Goal: Task Accomplishment & Management: Manage account settings

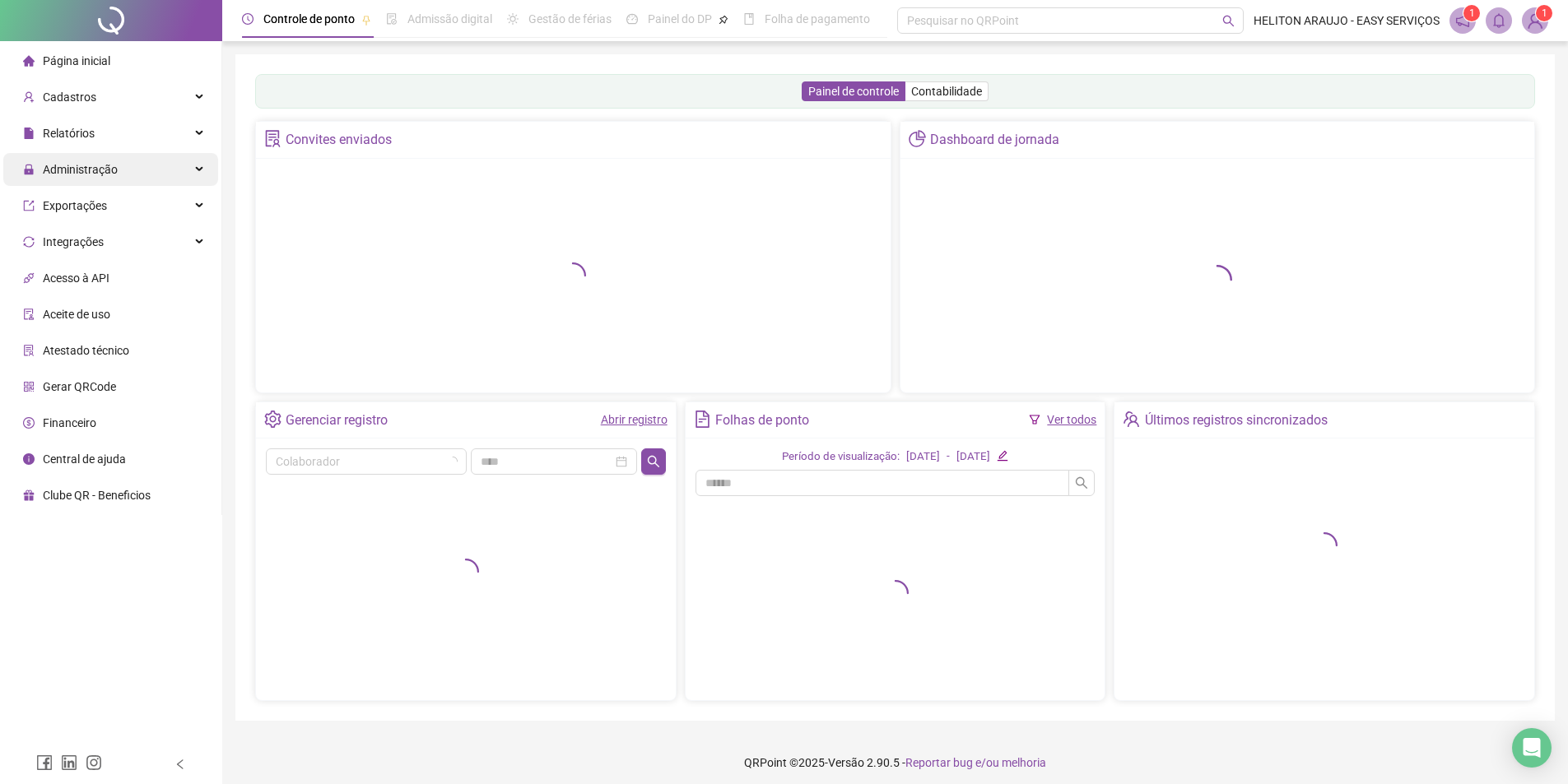
click at [200, 163] on div "Administração" at bounding box center [110, 169] width 215 height 33
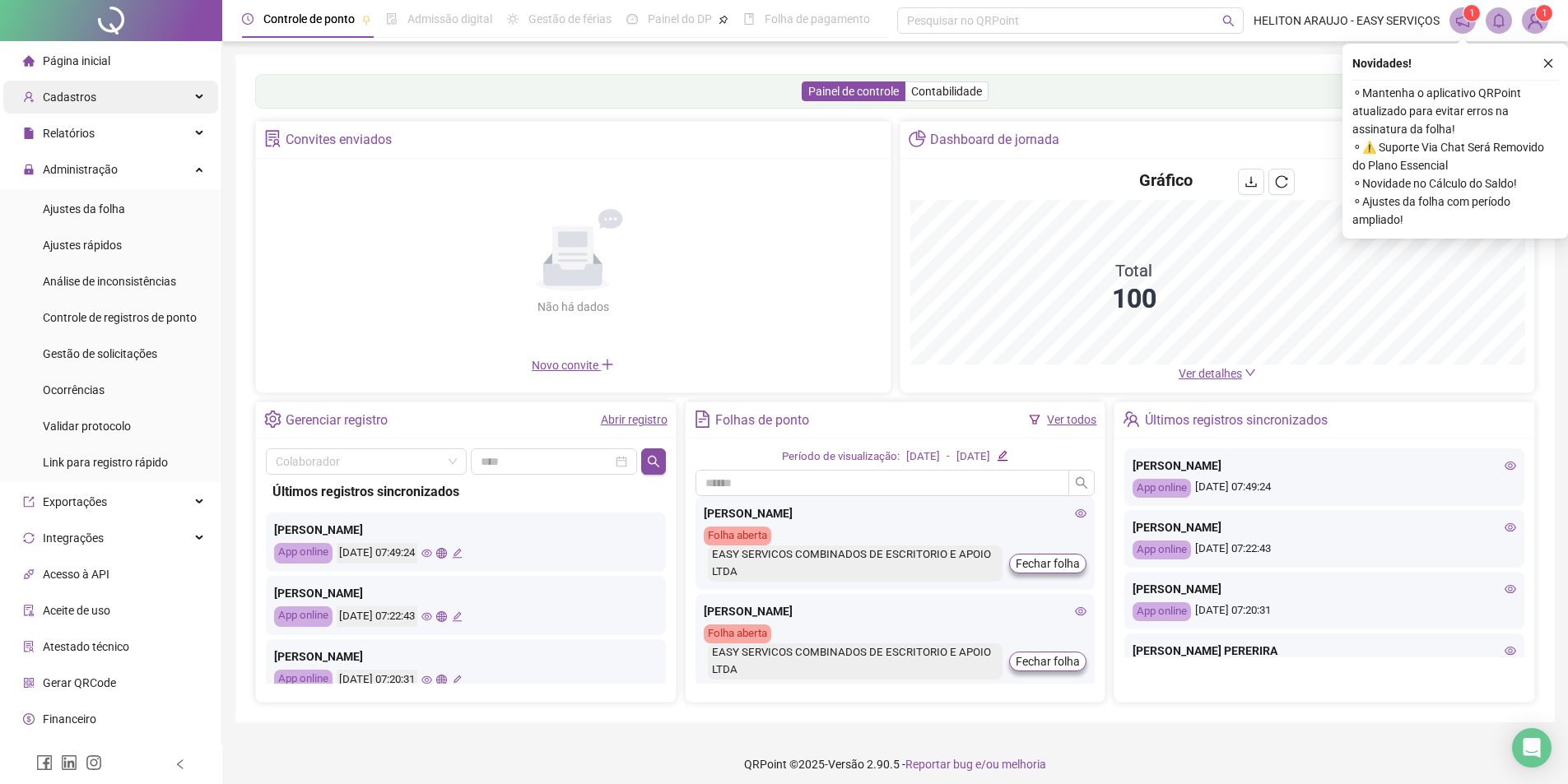
click at [191, 164] on div "Administração" at bounding box center [110, 169] width 215 height 33
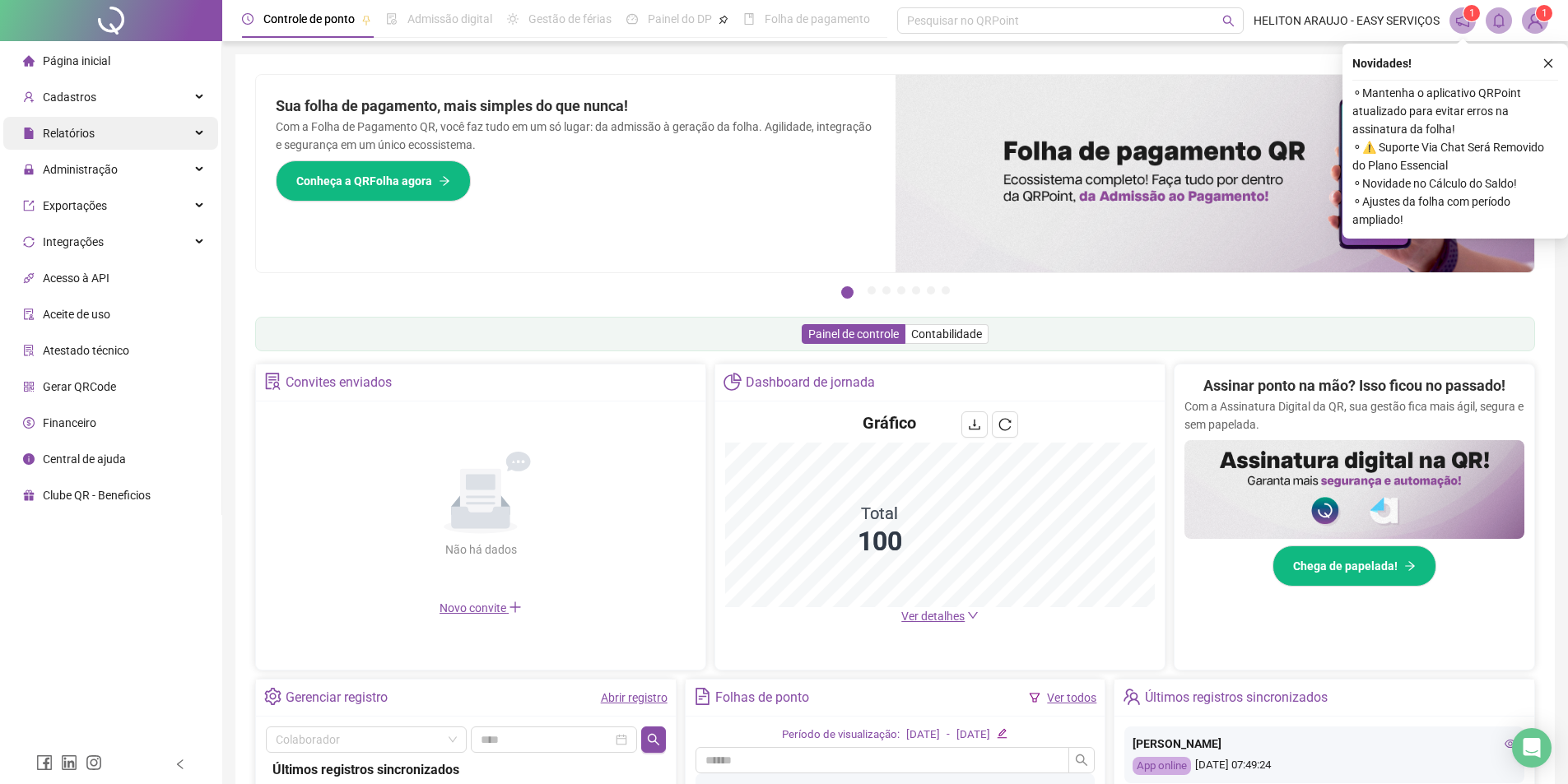
click at [193, 139] on div "Relatórios" at bounding box center [110, 133] width 215 height 33
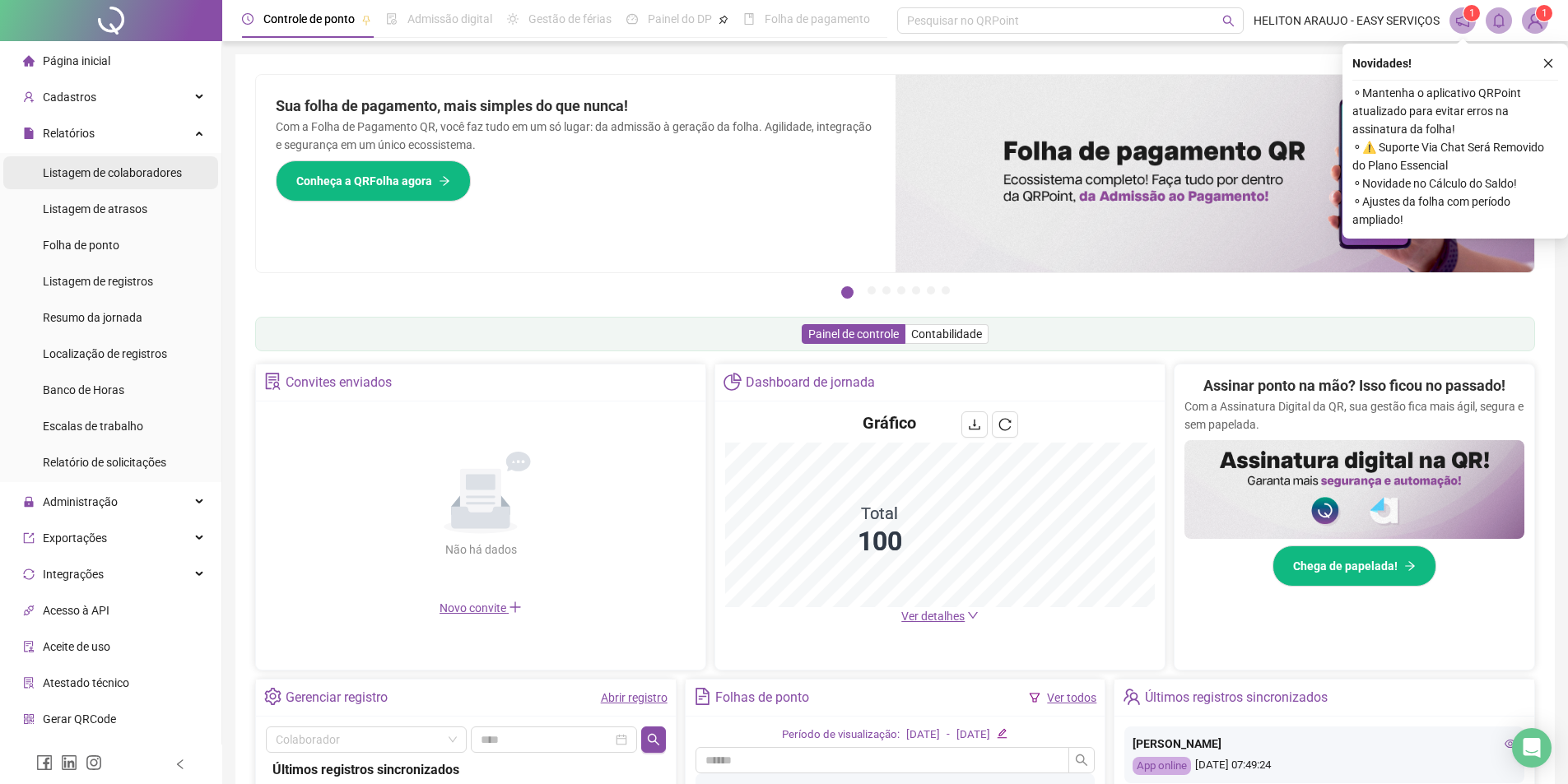
click at [158, 175] on span "Listagem de colaboradores" at bounding box center [112, 172] width 140 height 13
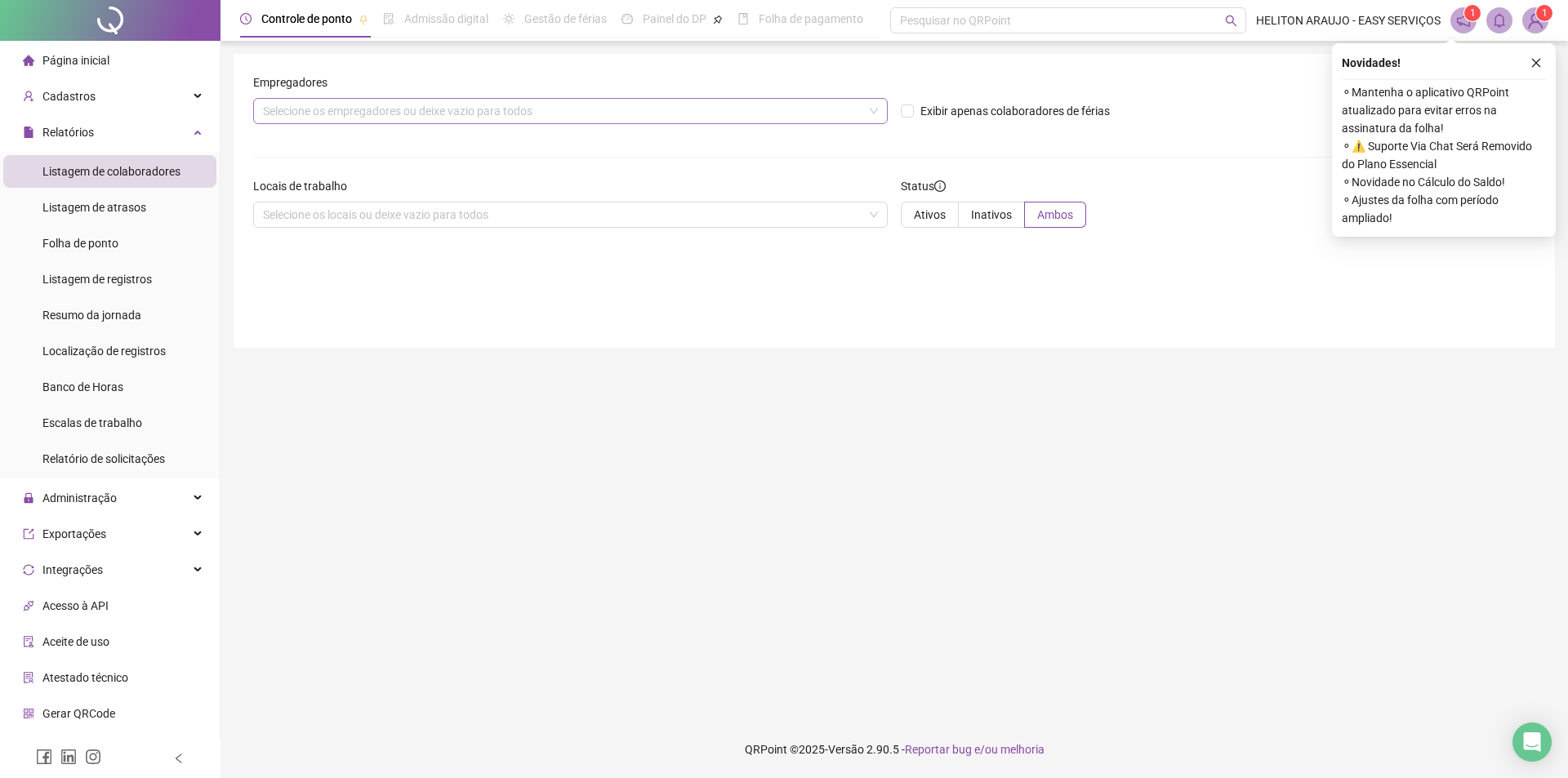
click at [322, 111] on div "Selecione os empregadores ou deixe vazio para todos" at bounding box center [571, 111] width 634 height 26
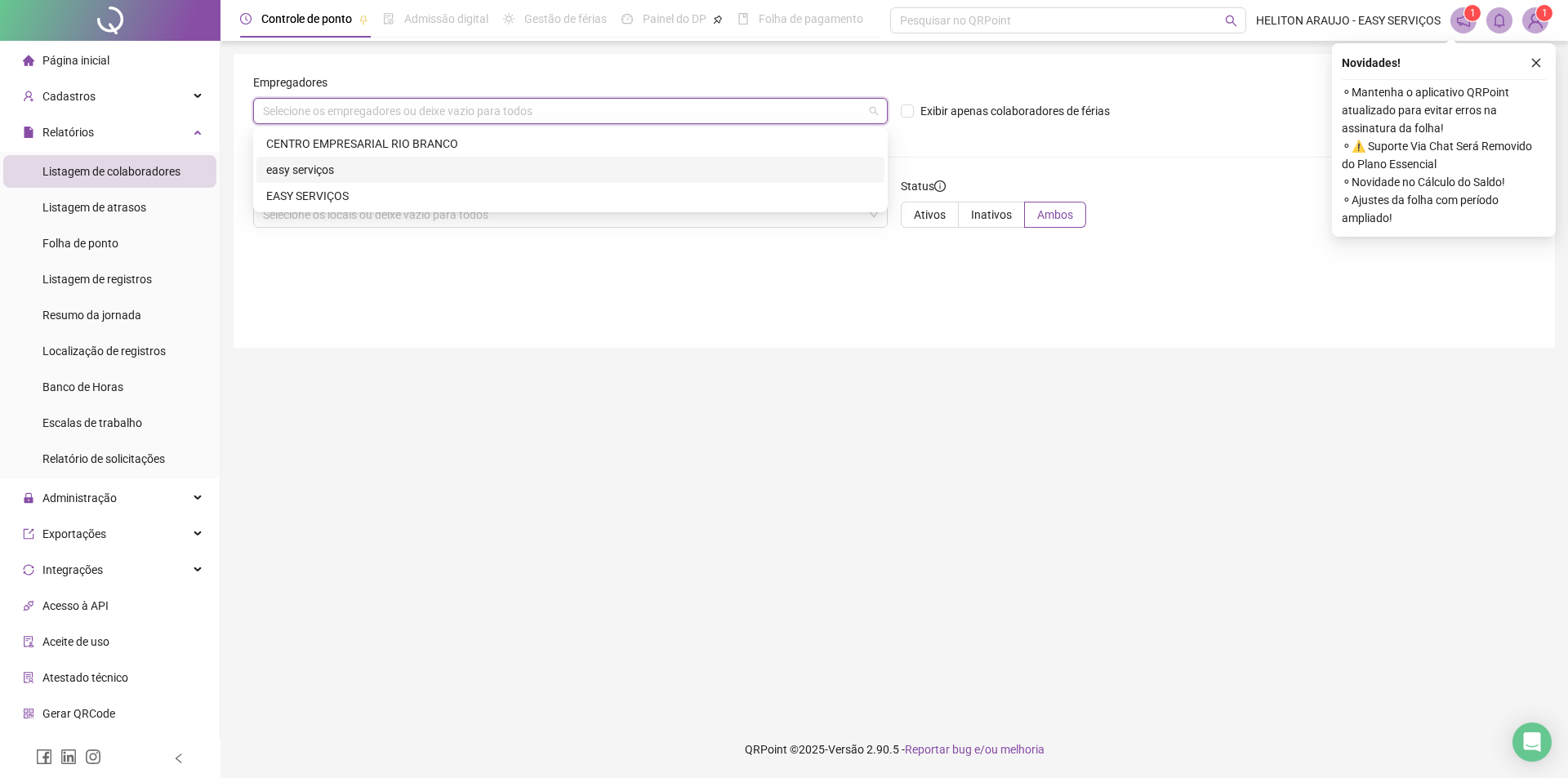
click at [342, 170] on div "easy serviços" at bounding box center [571, 169] width 608 height 18
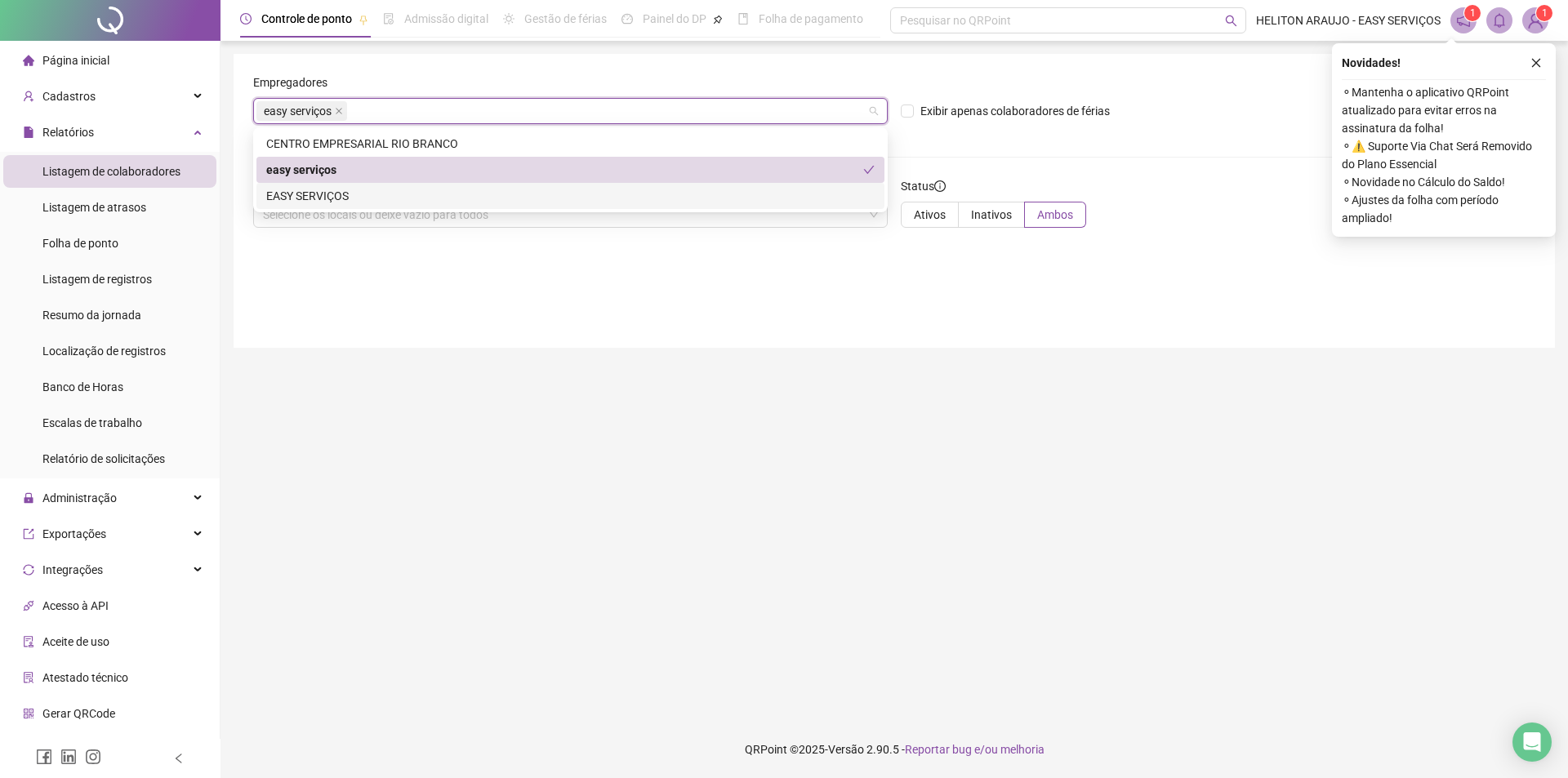
click at [1170, 281] on div "Empregadores easy serviços Exibir apenas colaboradores de férias Gerar listagem…" at bounding box center [894, 201] width 1321 height 294
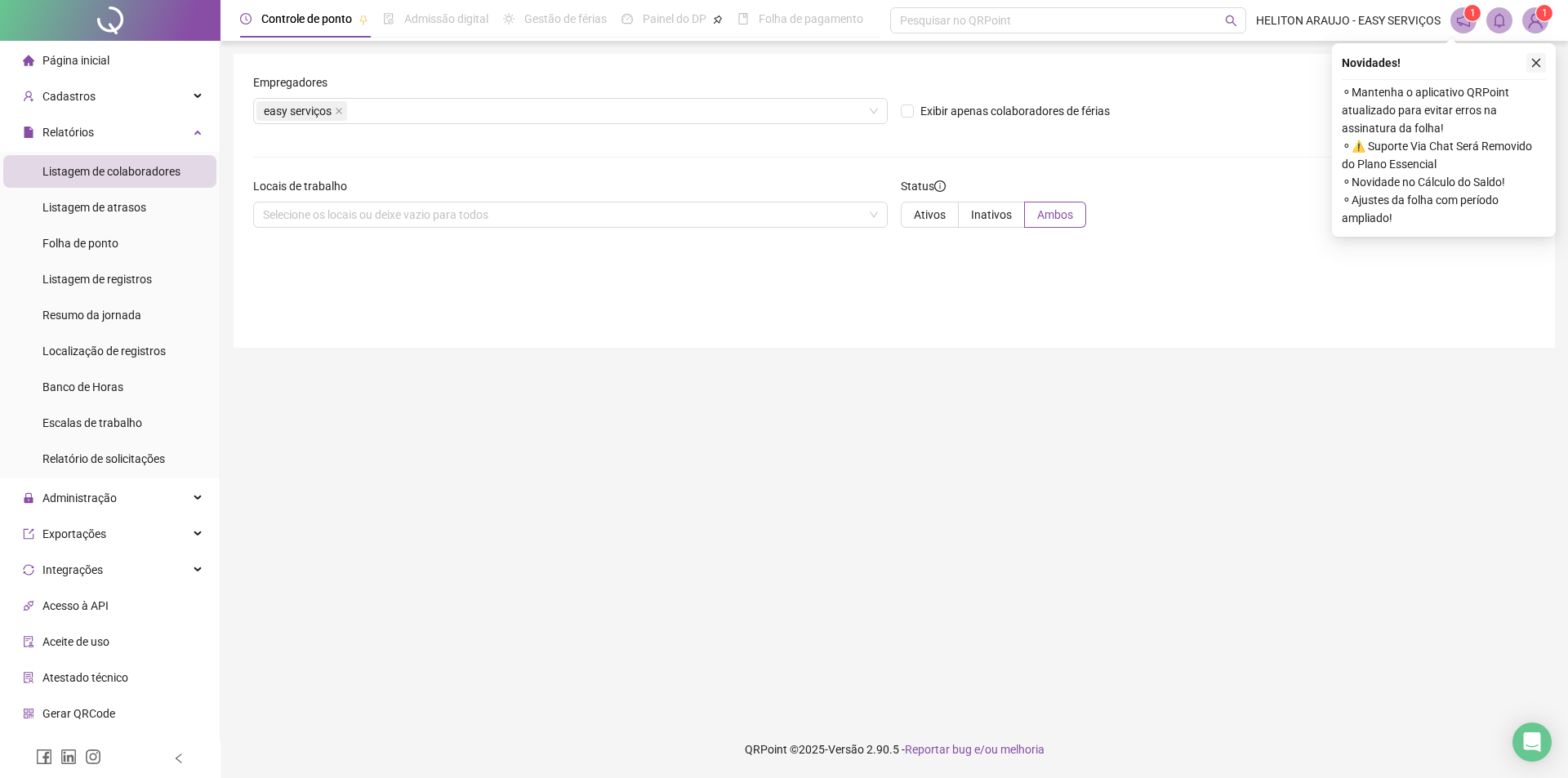
click at [1539, 63] on icon "close" at bounding box center [1536, 63] width 11 height 11
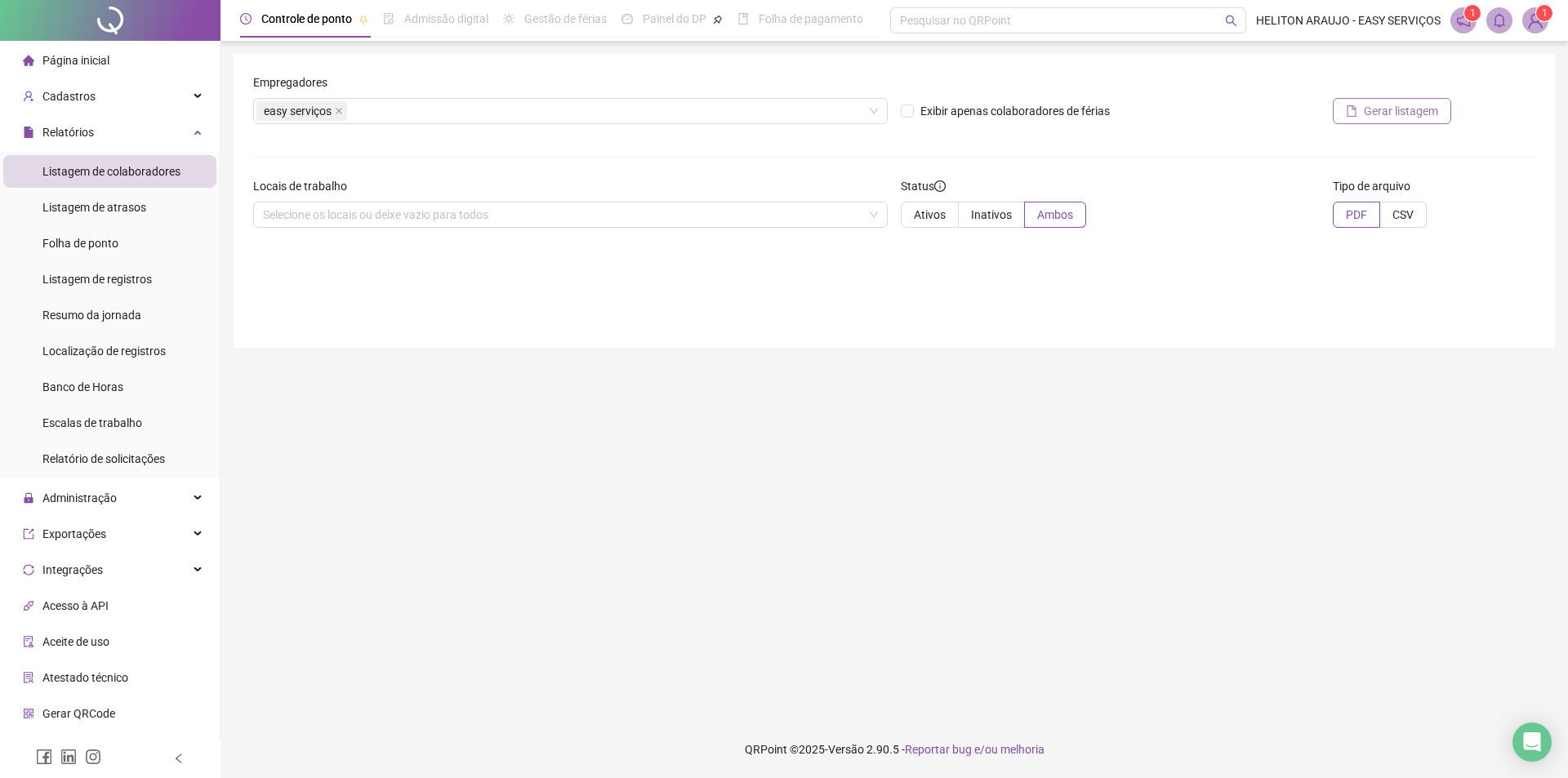
click at [1390, 108] on span "Gerar listagem" at bounding box center [1401, 110] width 74 height 18
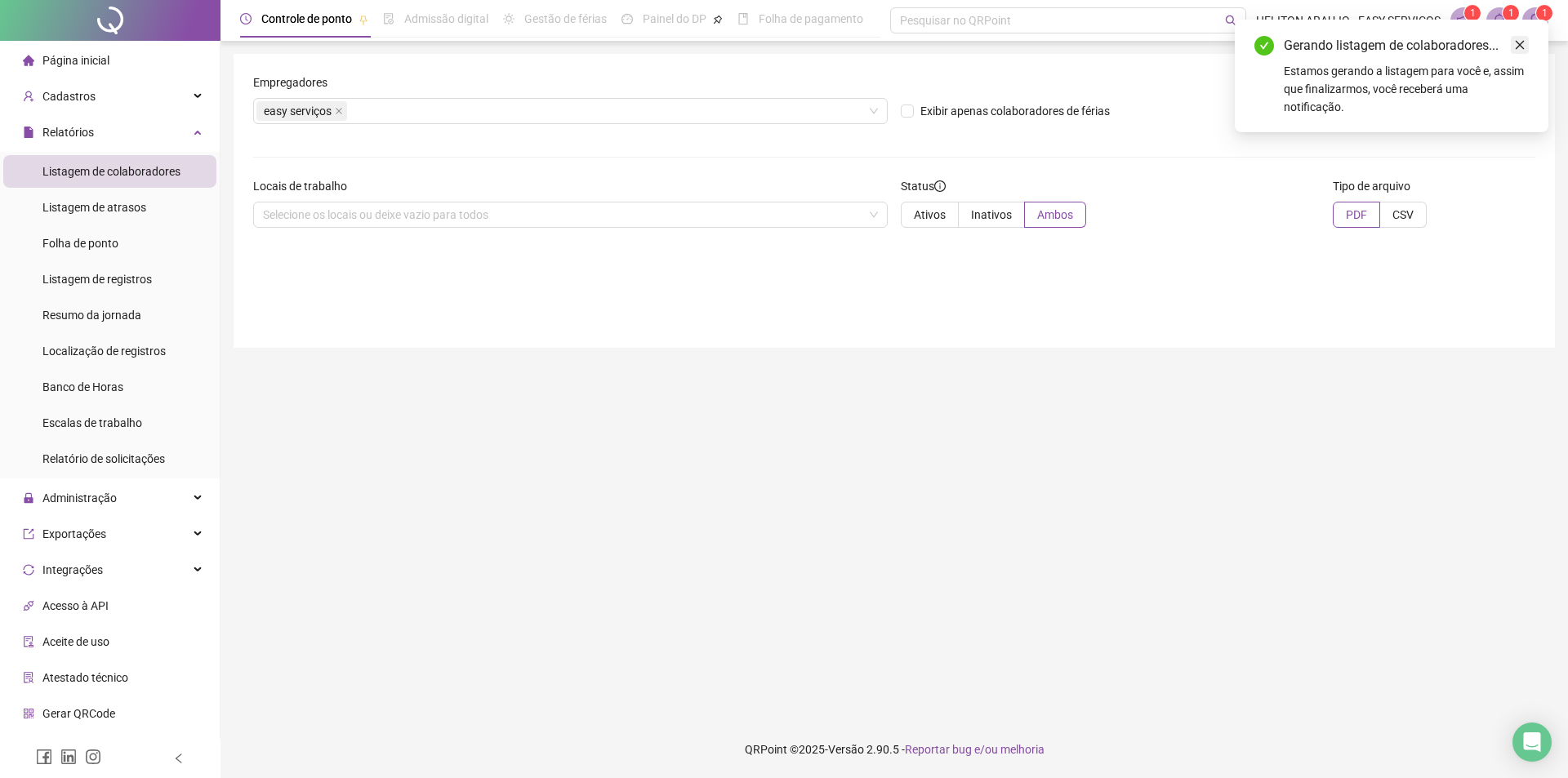
click at [1520, 41] on icon "close" at bounding box center [1519, 45] width 11 height 11
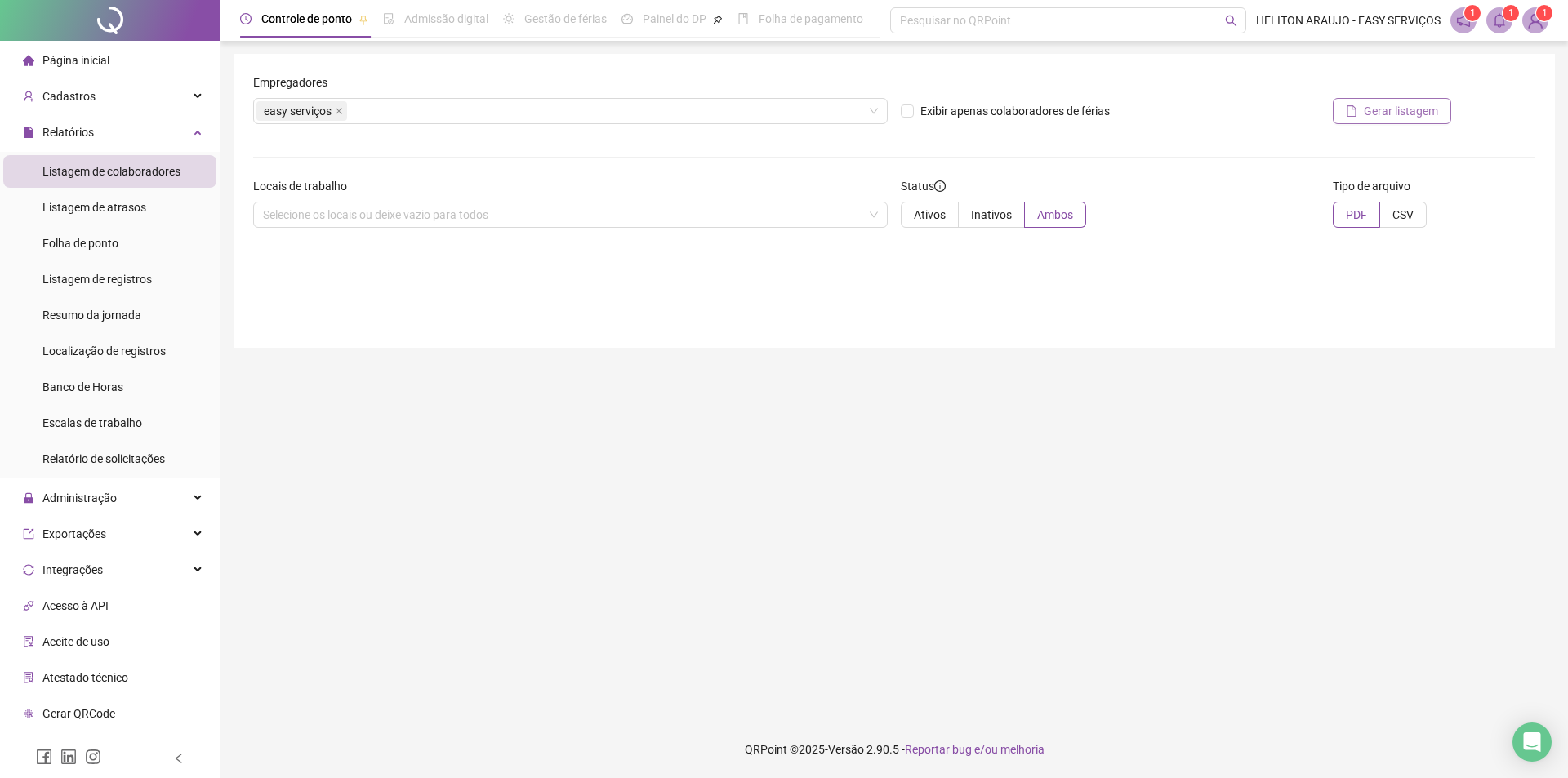
click at [1416, 104] on span "Gerar listagem" at bounding box center [1401, 110] width 74 height 18
click at [314, 211] on div "Selecione os locais ou deixe vazio para todos" at bounding box center [571, 215] width 634 height 26
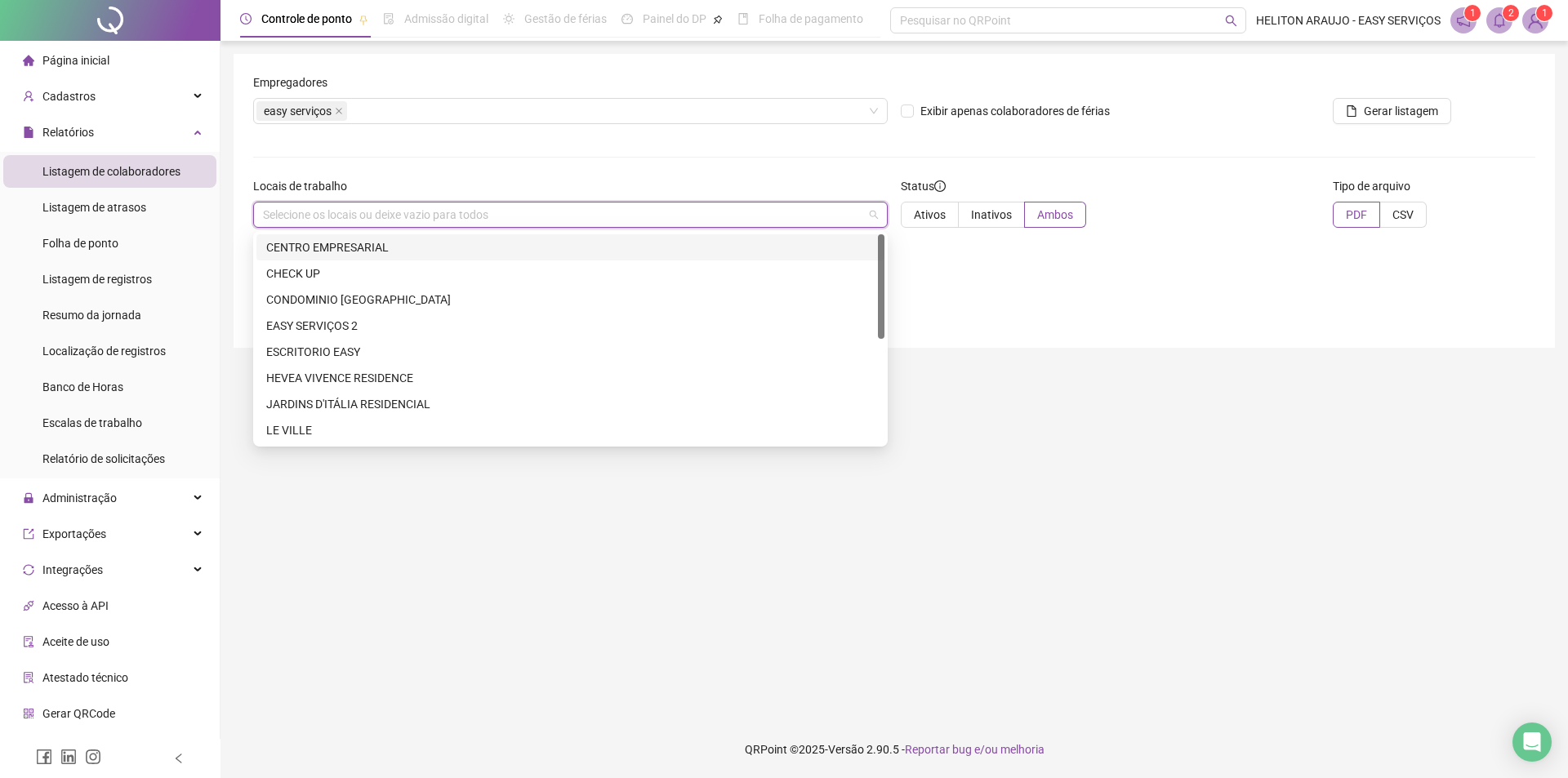
click at [314, 211] on div "Selecione os locais ou deixe vazio para todos" at bounding box center [571, 215] width 634 height 26
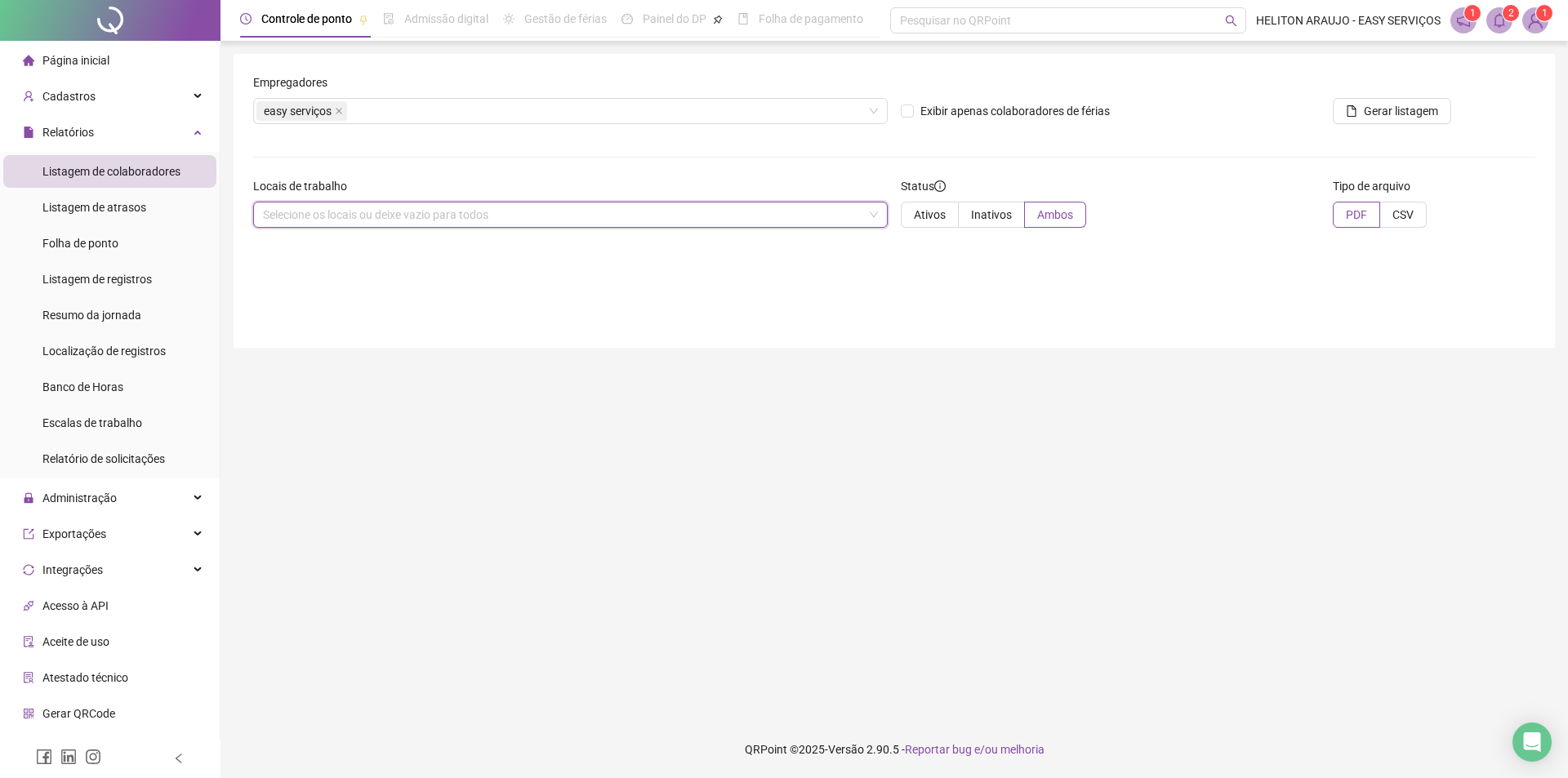
click at [1183, 441] on main "Empregadores easy serviços Exibir apenas colaboradores de férias Gerar listagem…" at bounding box center [894, 381] width 1321 height 654
click at [111, 285] on span "Listagem de registros" at bounding box center [96, 280] width 109 height 13
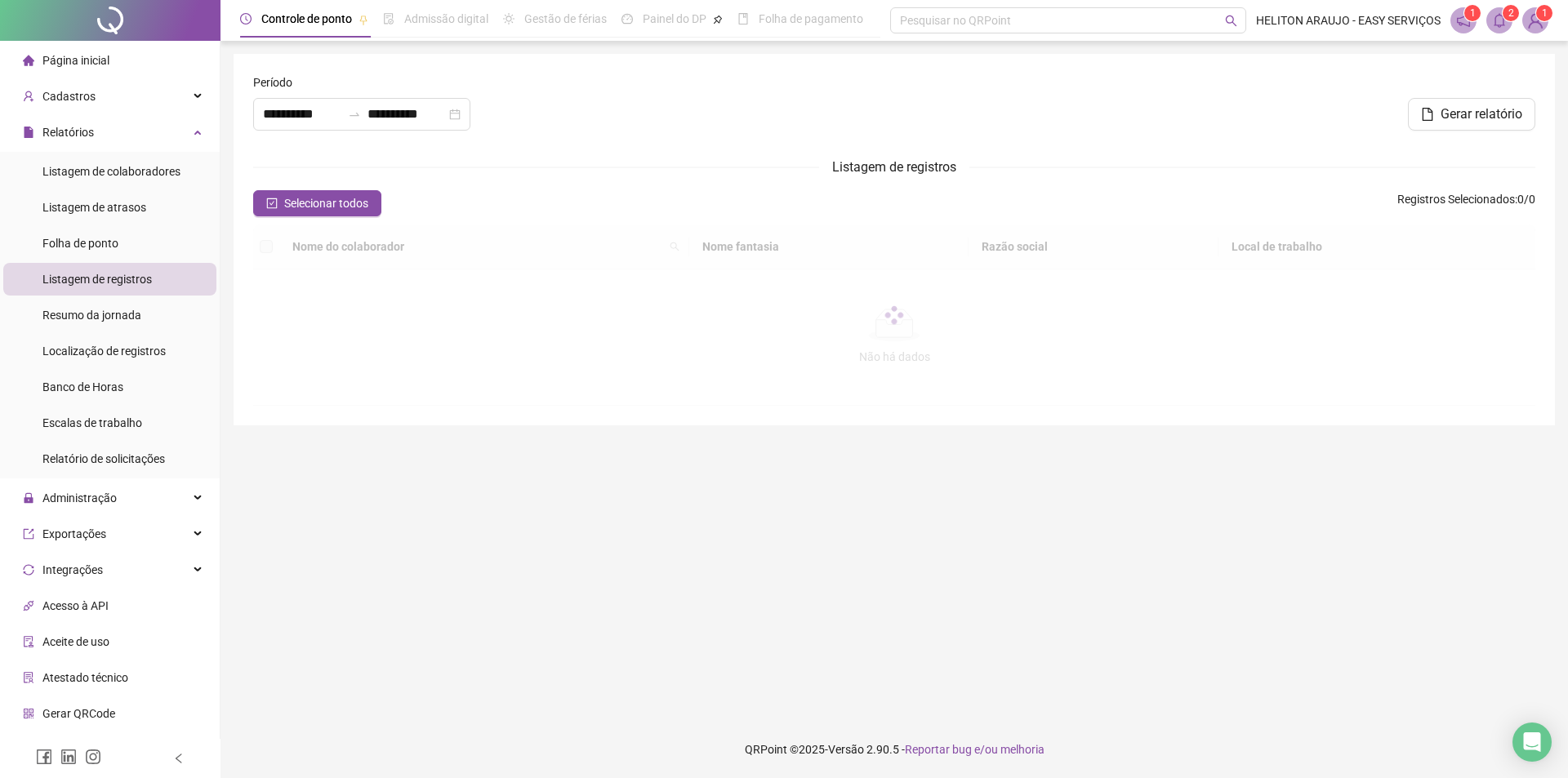
type input "**********"
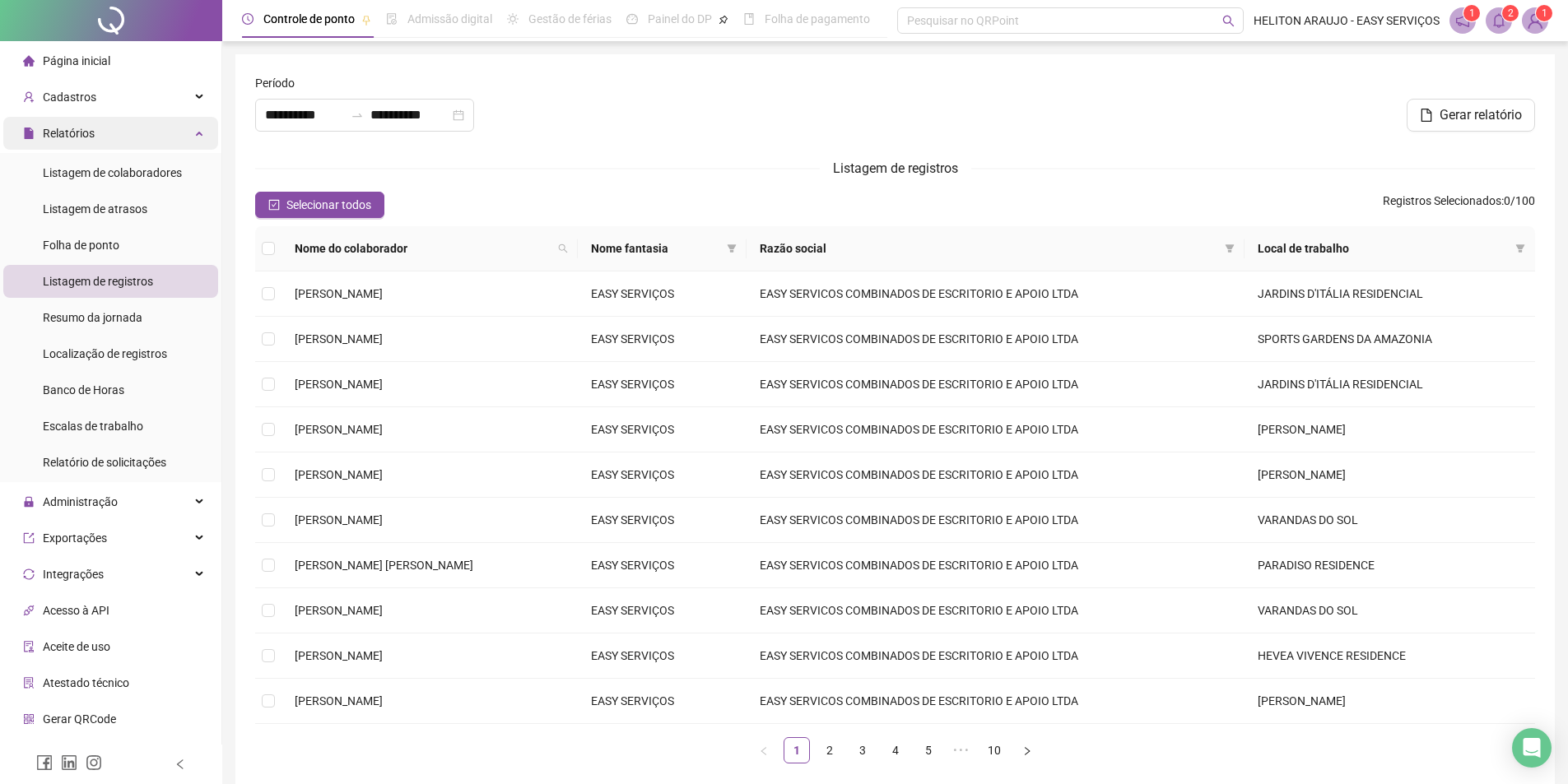
click at [186, 123] on div "Relatórios" at bounding box center [110, 133] width 215 height 33
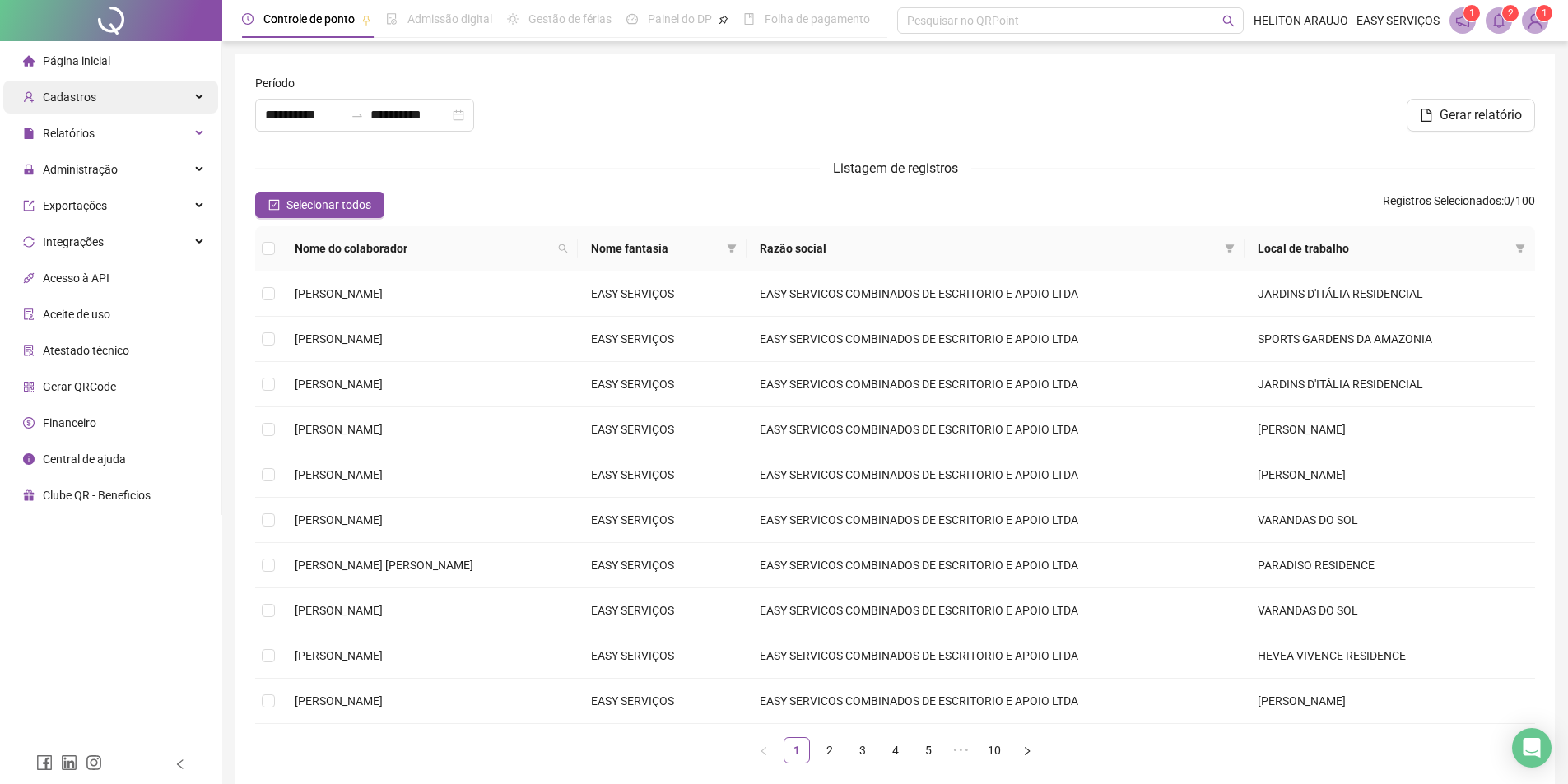
click at [200, 93] on div "Cadastros" at bounding box center [110, 97] width 215 height 33
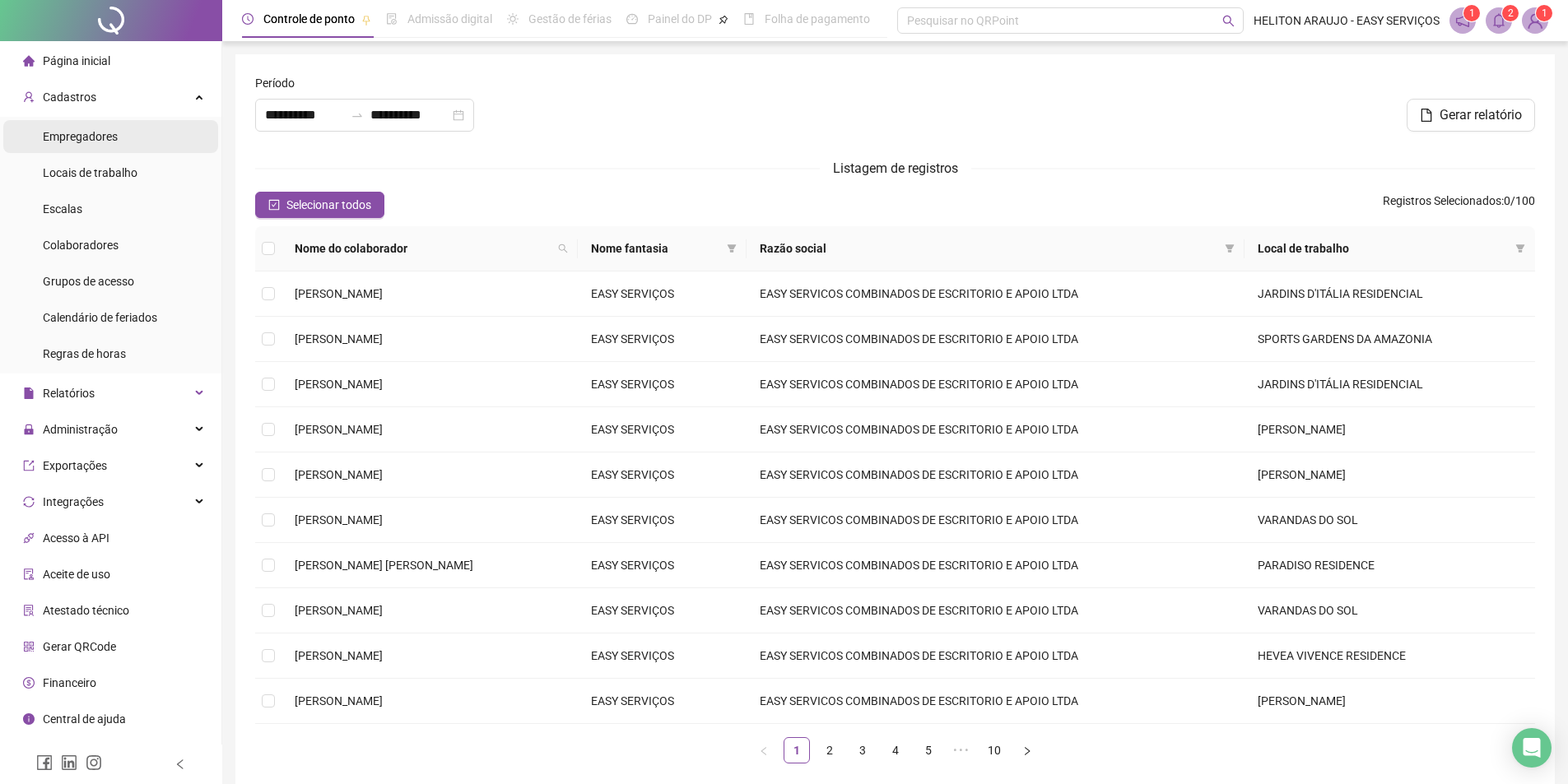
click at [157, 143] on li "Empregadores" at bounding box center [110, 136] width 215 height 33
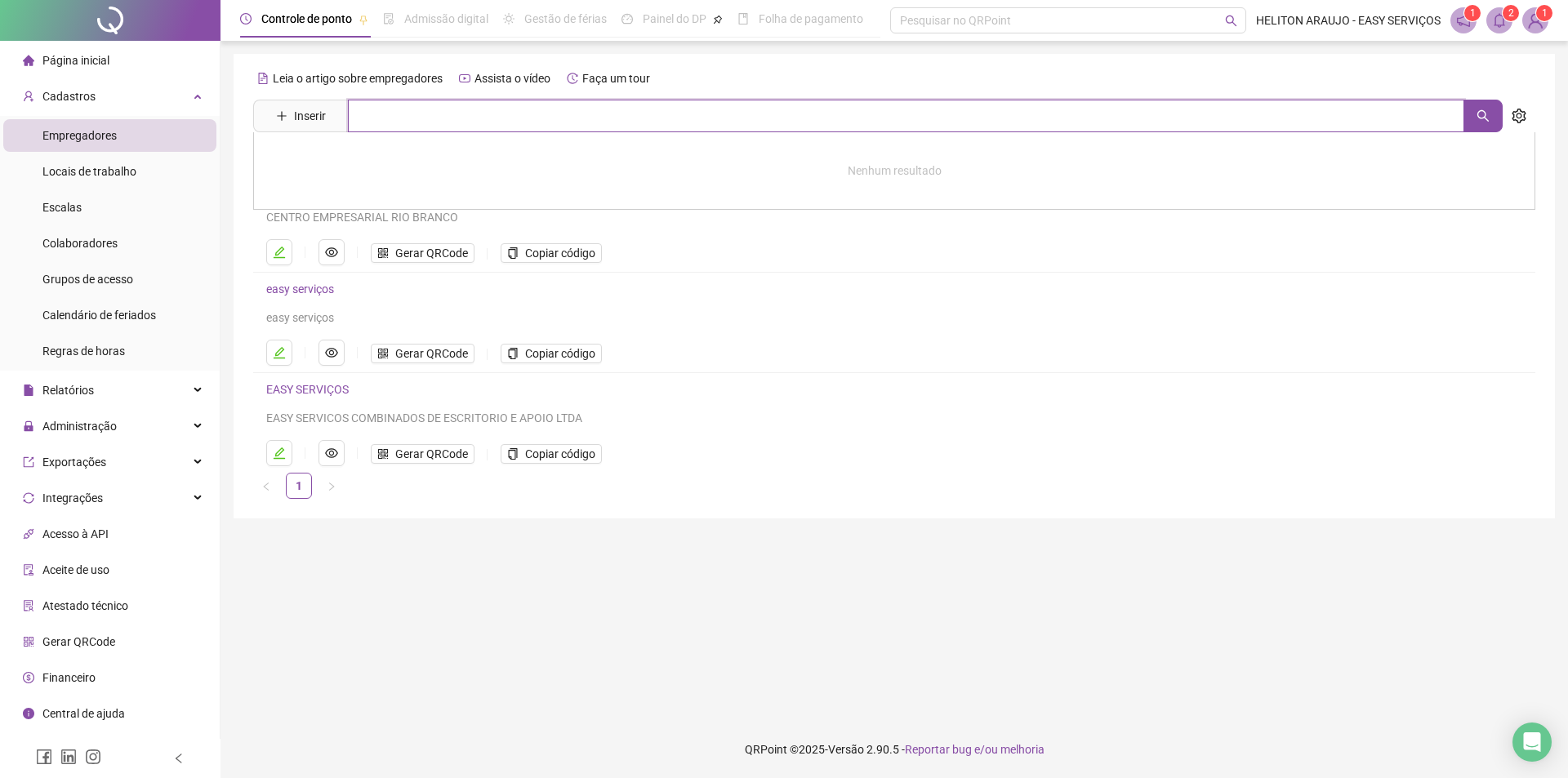
click at [408, 116] on input "text" at bounding box center [906, 115] width 1116 height 33
click at [299, 292] on link "easy serviços" at bounding box center [300, 289] width 67 height 13
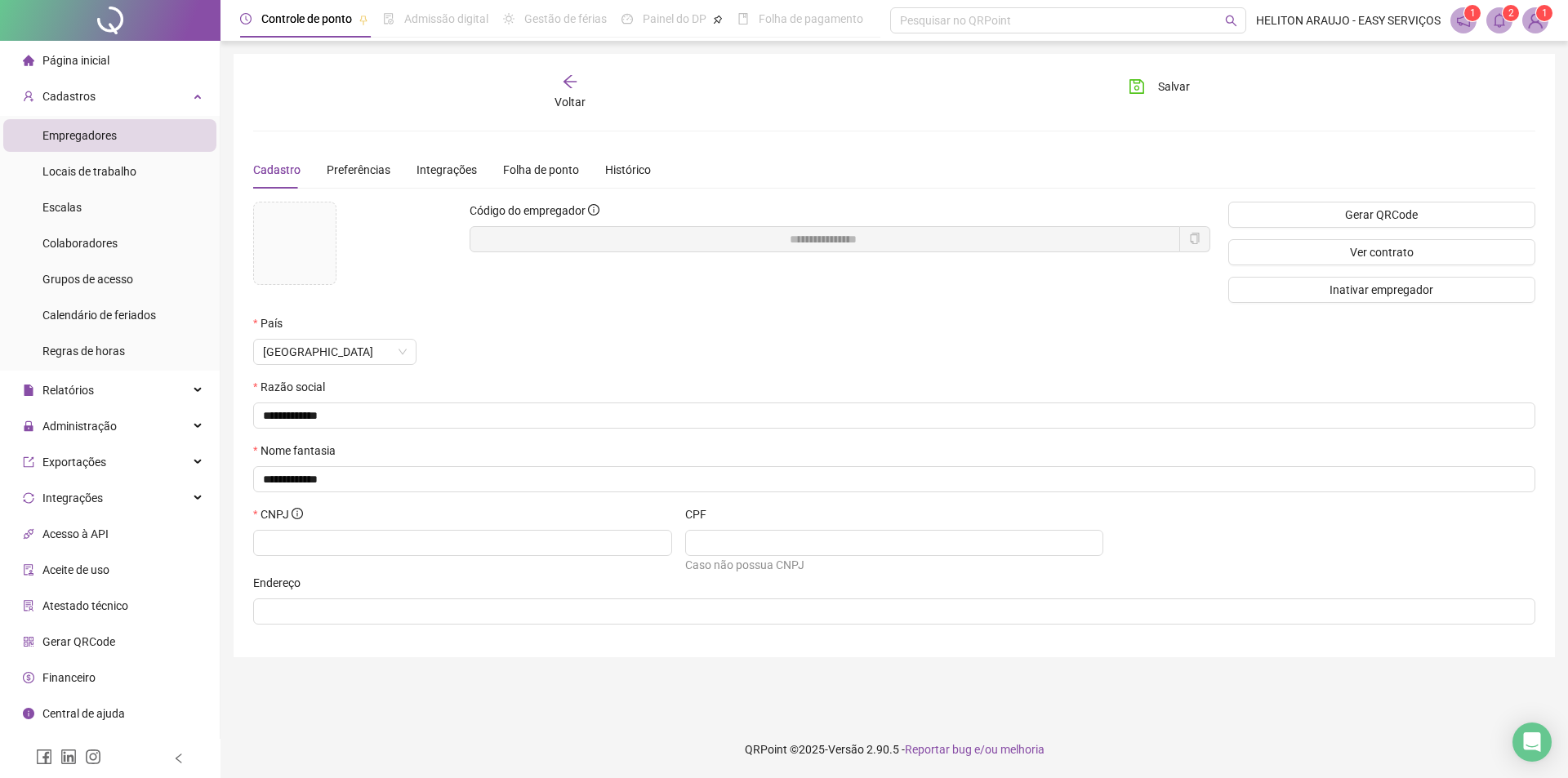
click at [575, 89] on icon "arrow-left" at bounding box center [570, 81] width 16 height 16
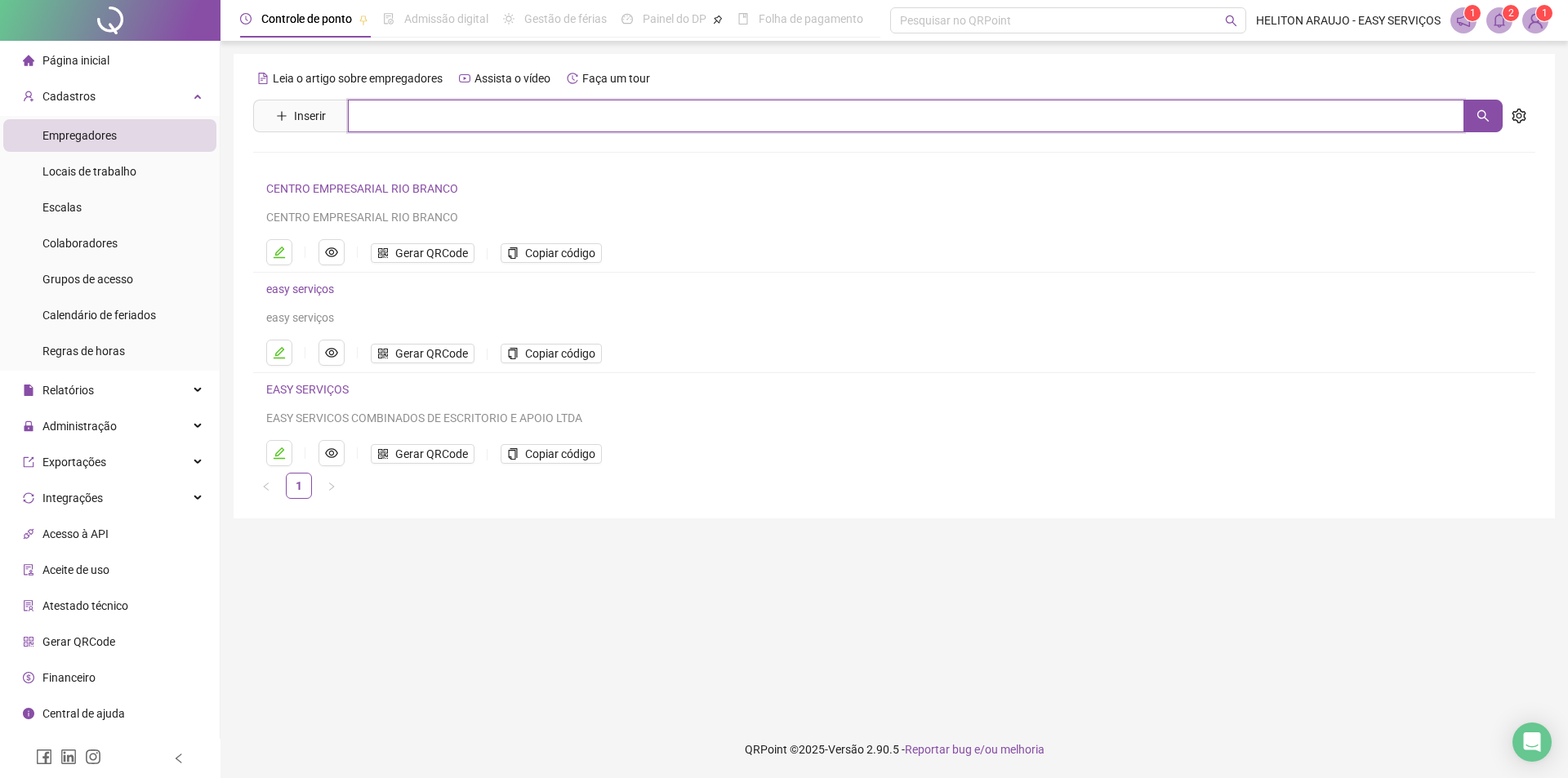
click at [412, 104] on input "text" at bounding box center [906, 115] width 1116 height 33
type input "*****"
click at [141, 247] on li "Colaboradores" at bounding box center [109, 243] width 213 height 33
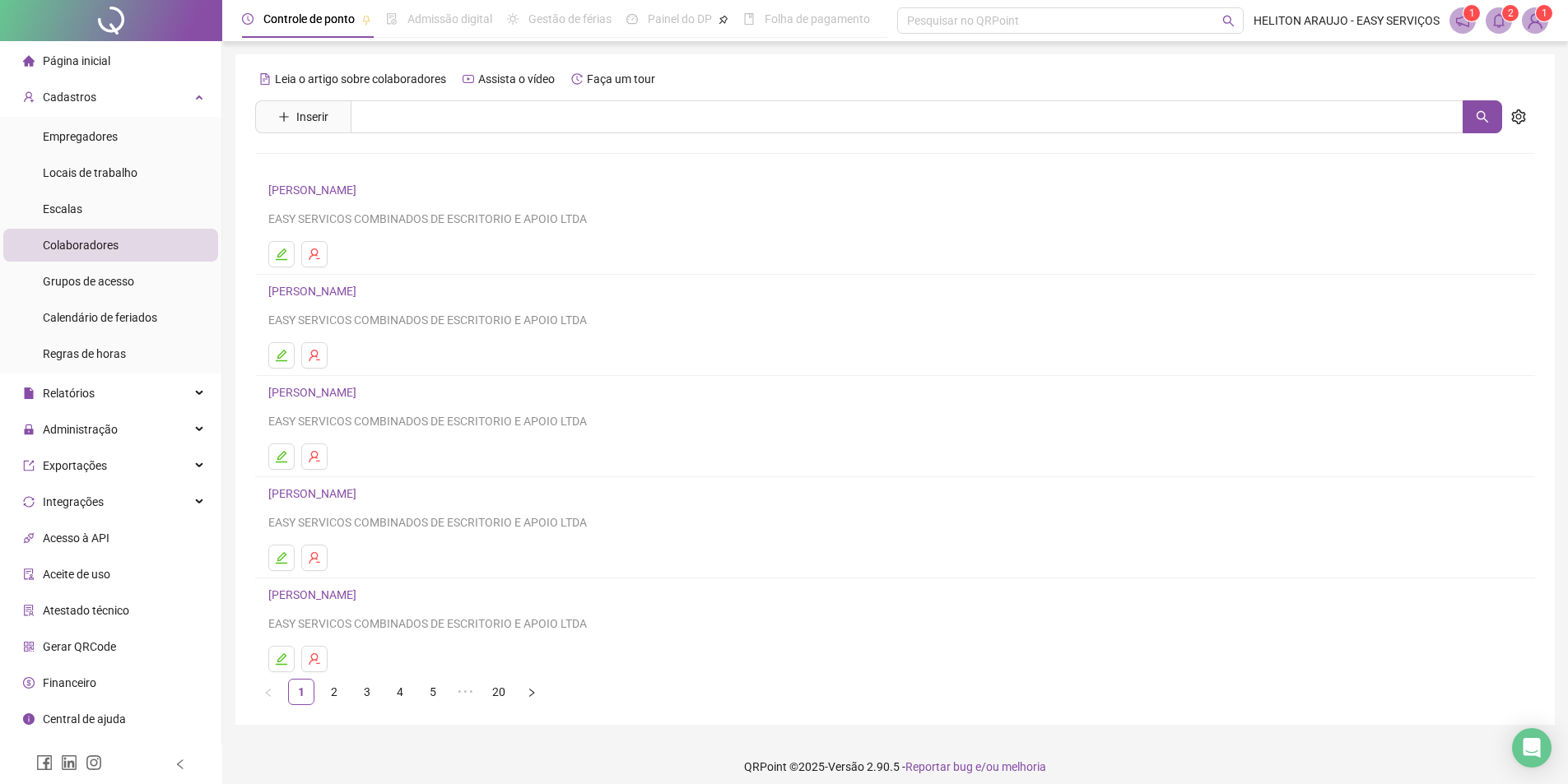
click at [404, 99] on div "Leia o artigo sobre colaboradores Assista o vídeo Faça um tour Inserir Nenhum r…" at bounding box center [895, 385] width 1279 height 639
click at [404, 109] on input "text" at bounding box center [907, 116] width 1113 height 33
type input "*****"
click at [411, 122] on input "*****" at bounding box center [907, 116] width 1113 height 33
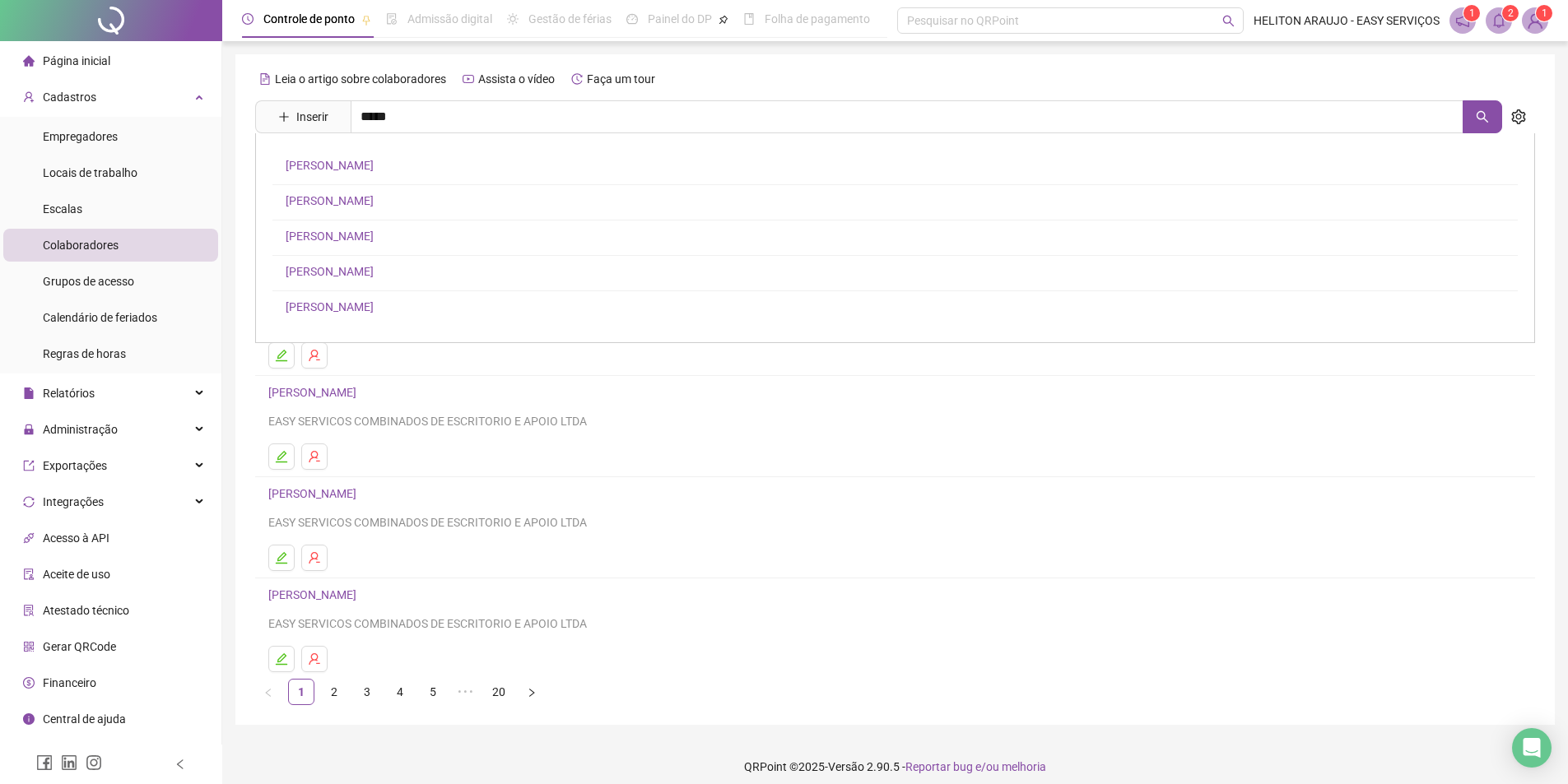
click at [361, 241] on link "[PERSON_NAME]" at bounding box center [329, 237] width 88 height 13
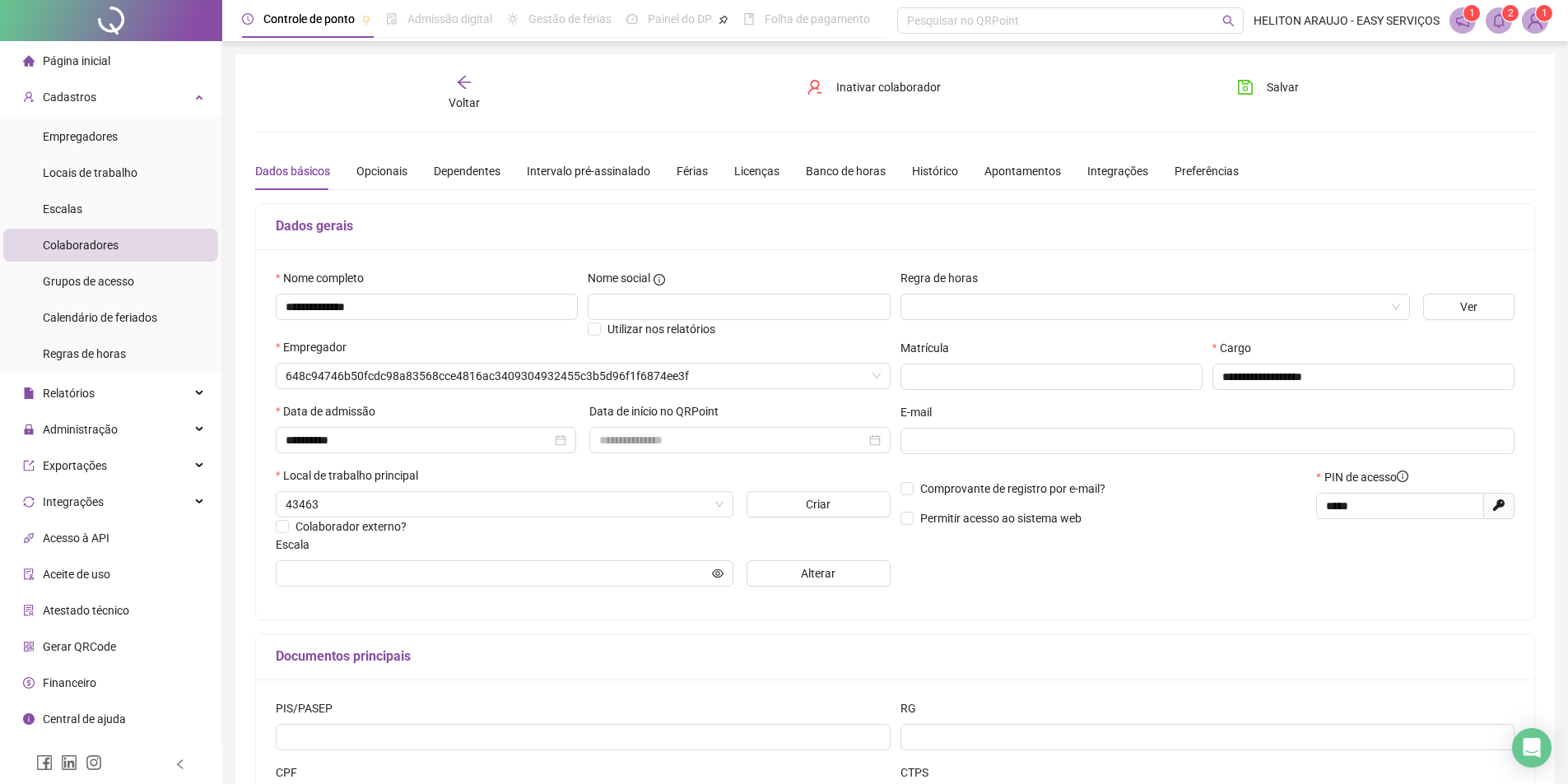
type input "**********"
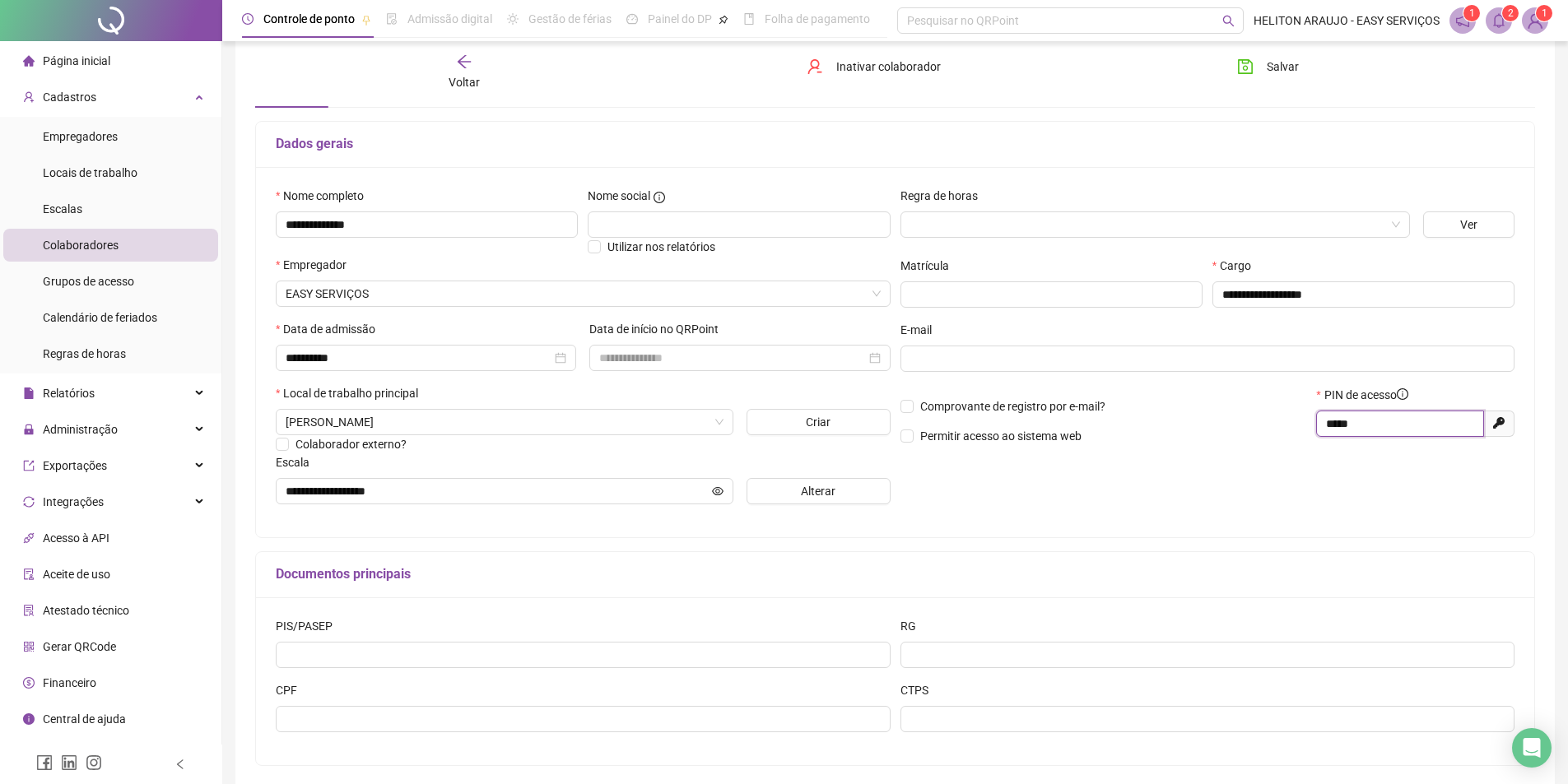
drag, startPoint x: 1379, startPoint y: 420, endPoint x: 1312, endPoint y: 419, distance: 67.0
click at [1312, 419] on div "PIN de acesso ***** Gerar novo pin" at bounding box center [1414, 420] width 208 height 71
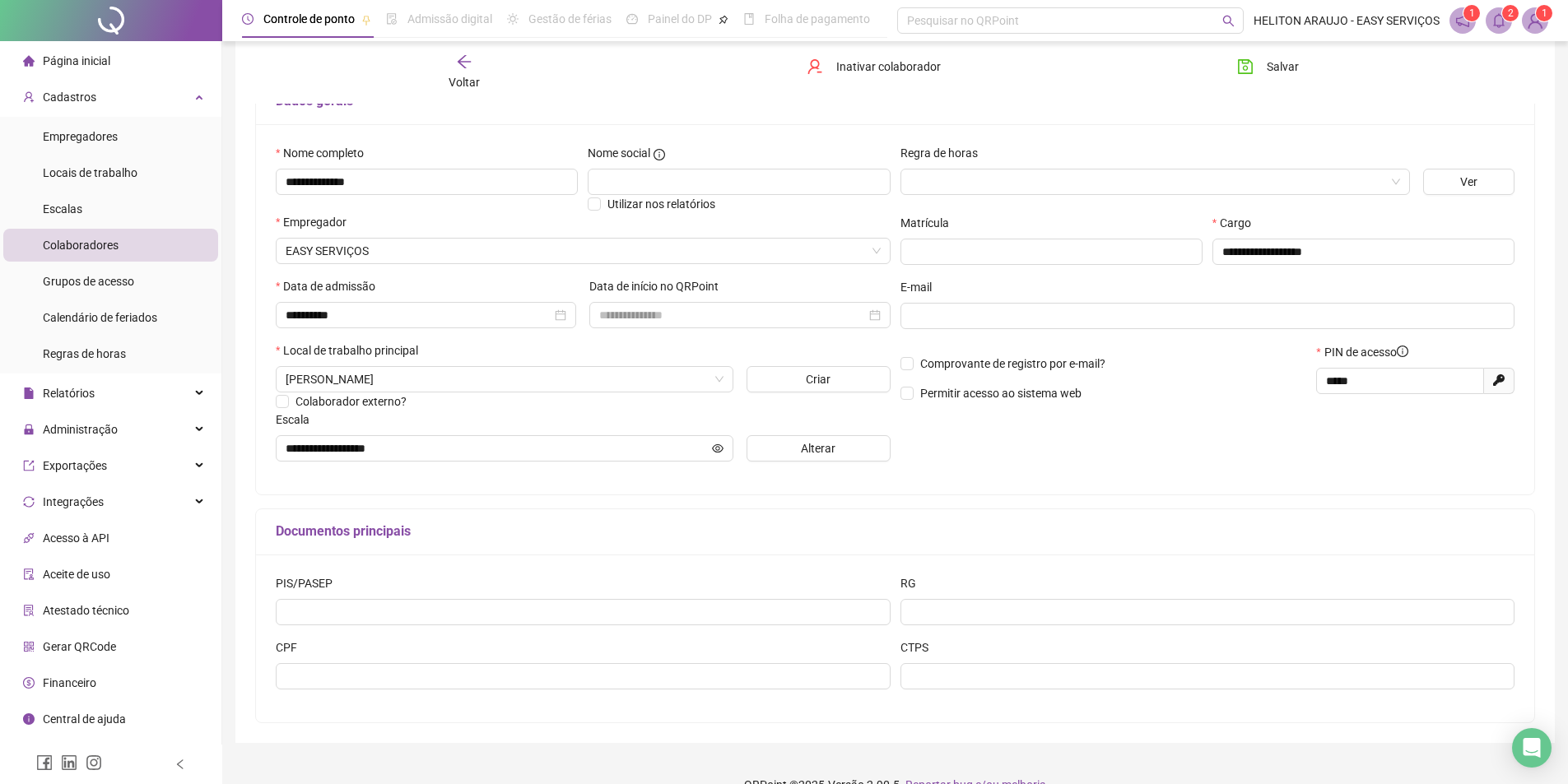
scroll to position [155, 0]
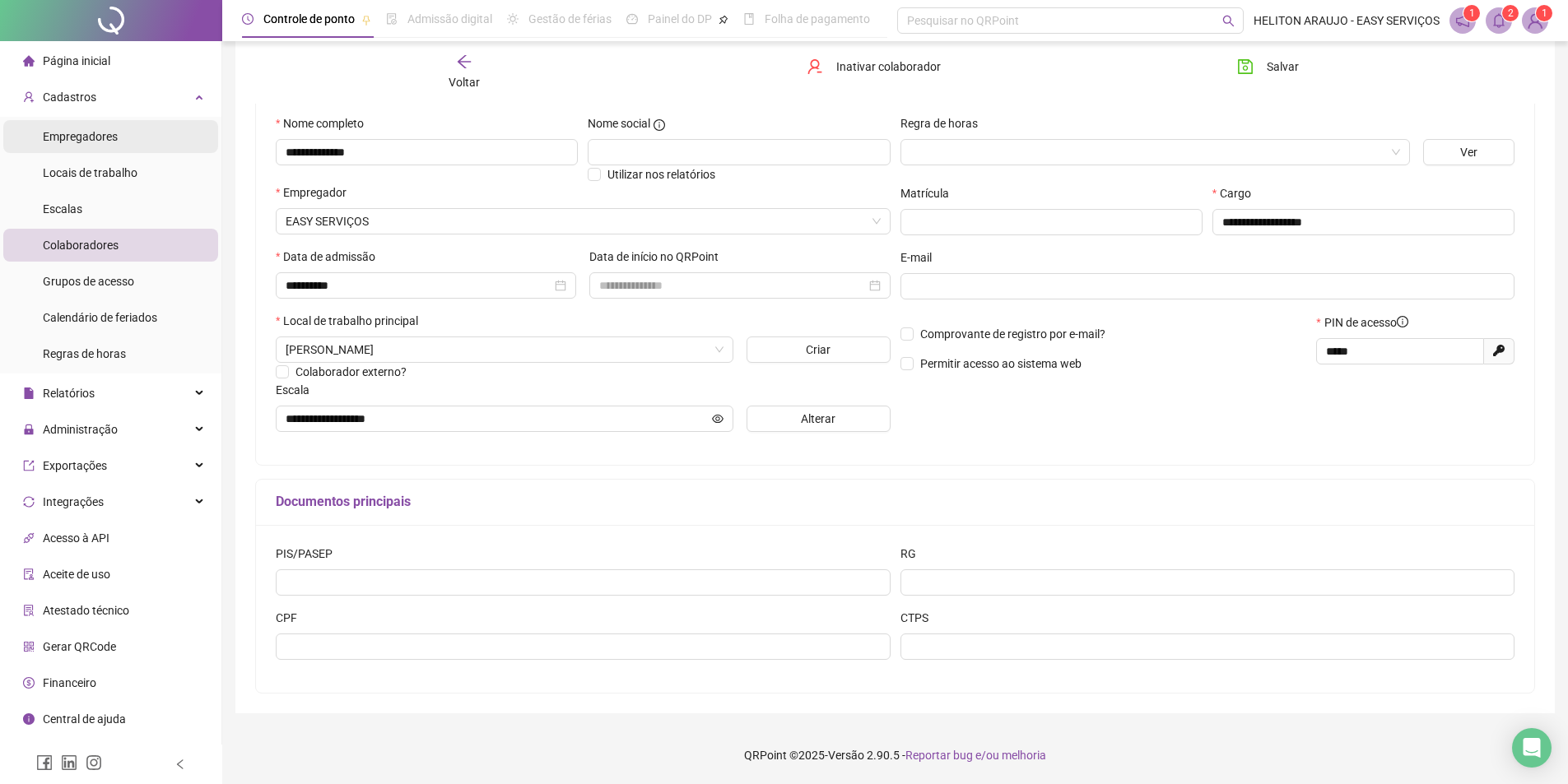
click at [83, 133] on span "Empregadores" at bounding box center [79, 137] width 74 height 13
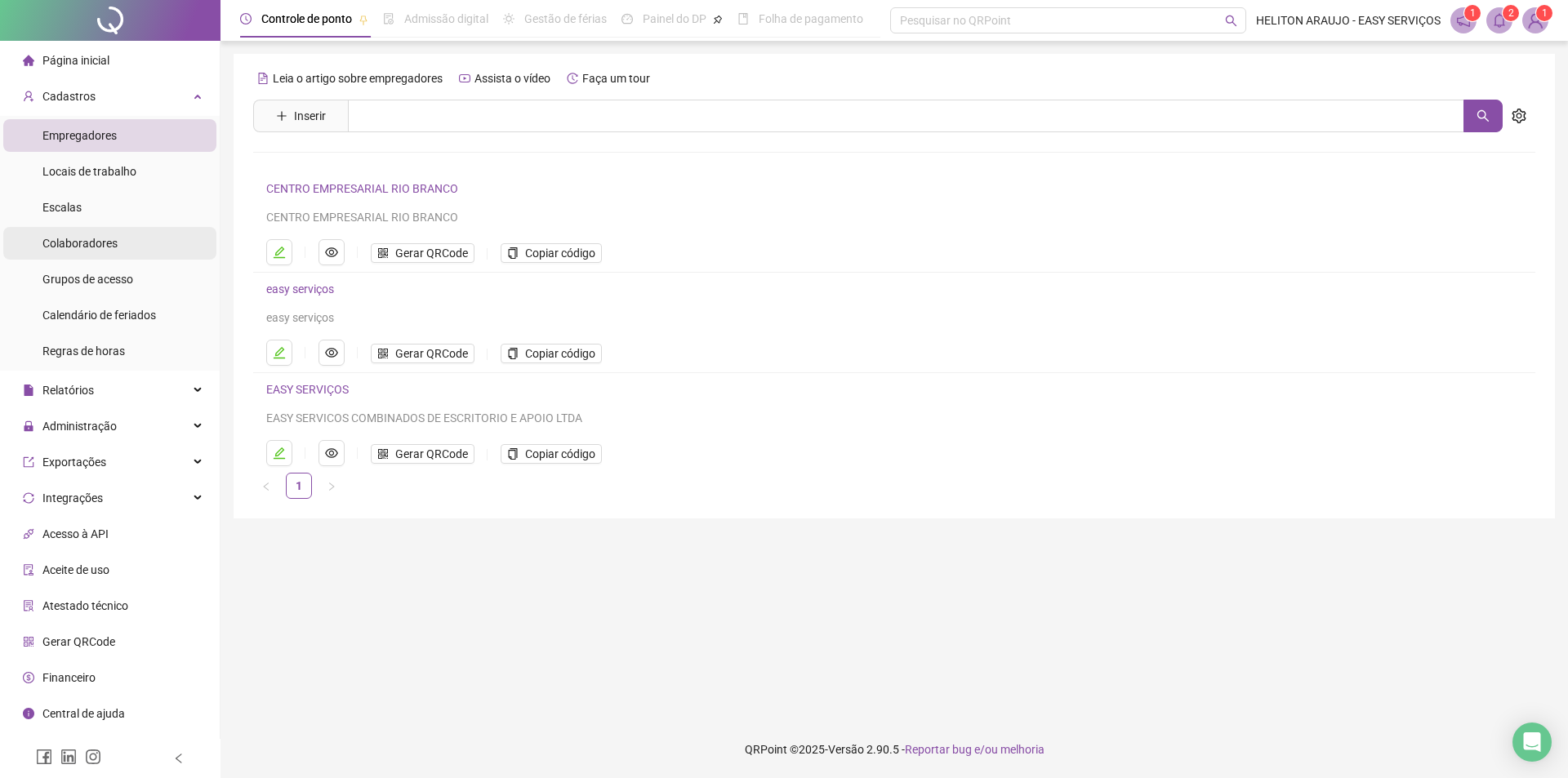
click at [103, 247] on span "Colaboradores" at bounding box center [80, 243] width 75 height 13
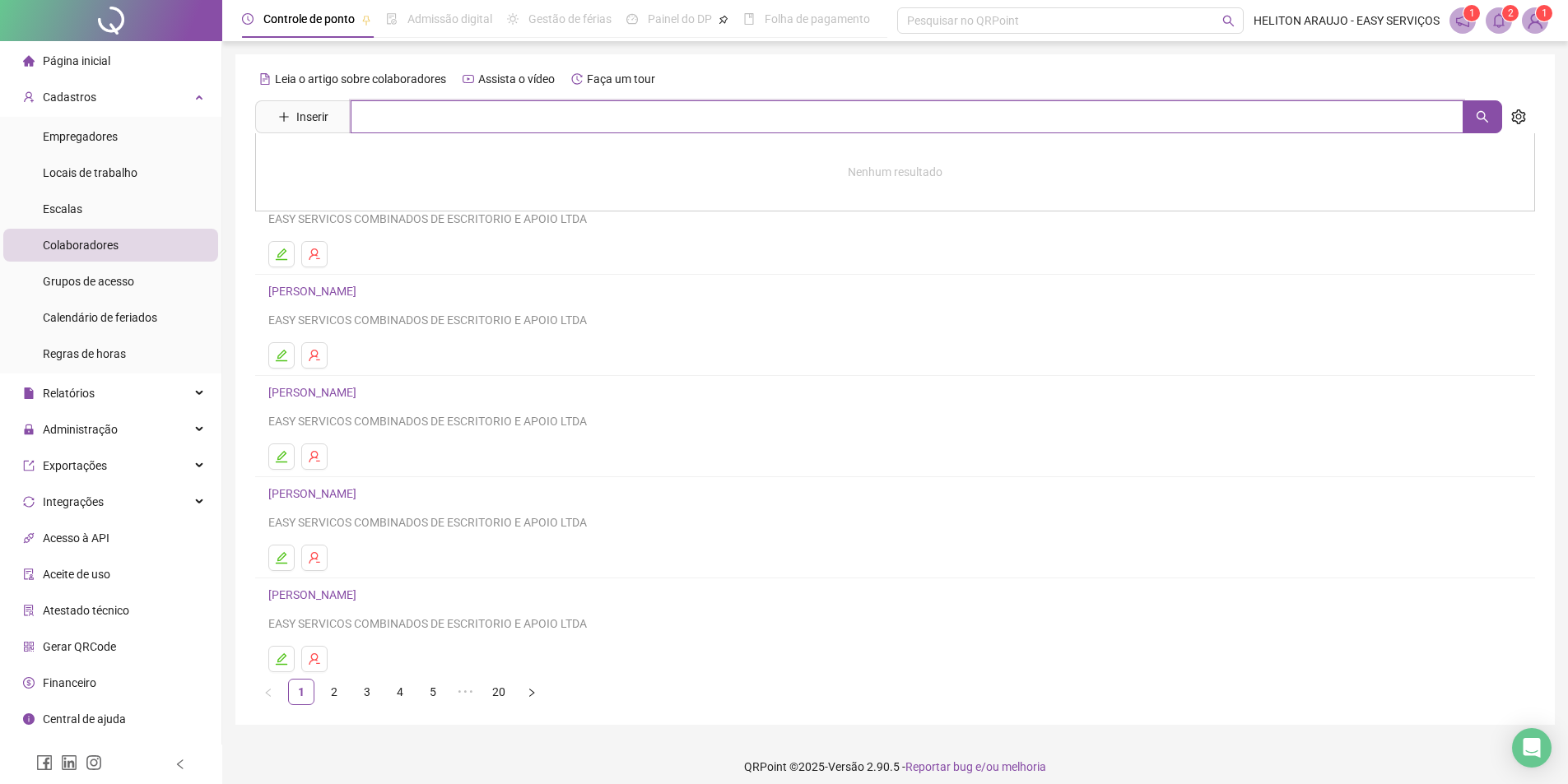
click at [382, 126] on input "text" at bounding box center [907, 116] width 1113 height 33
type input "*****"
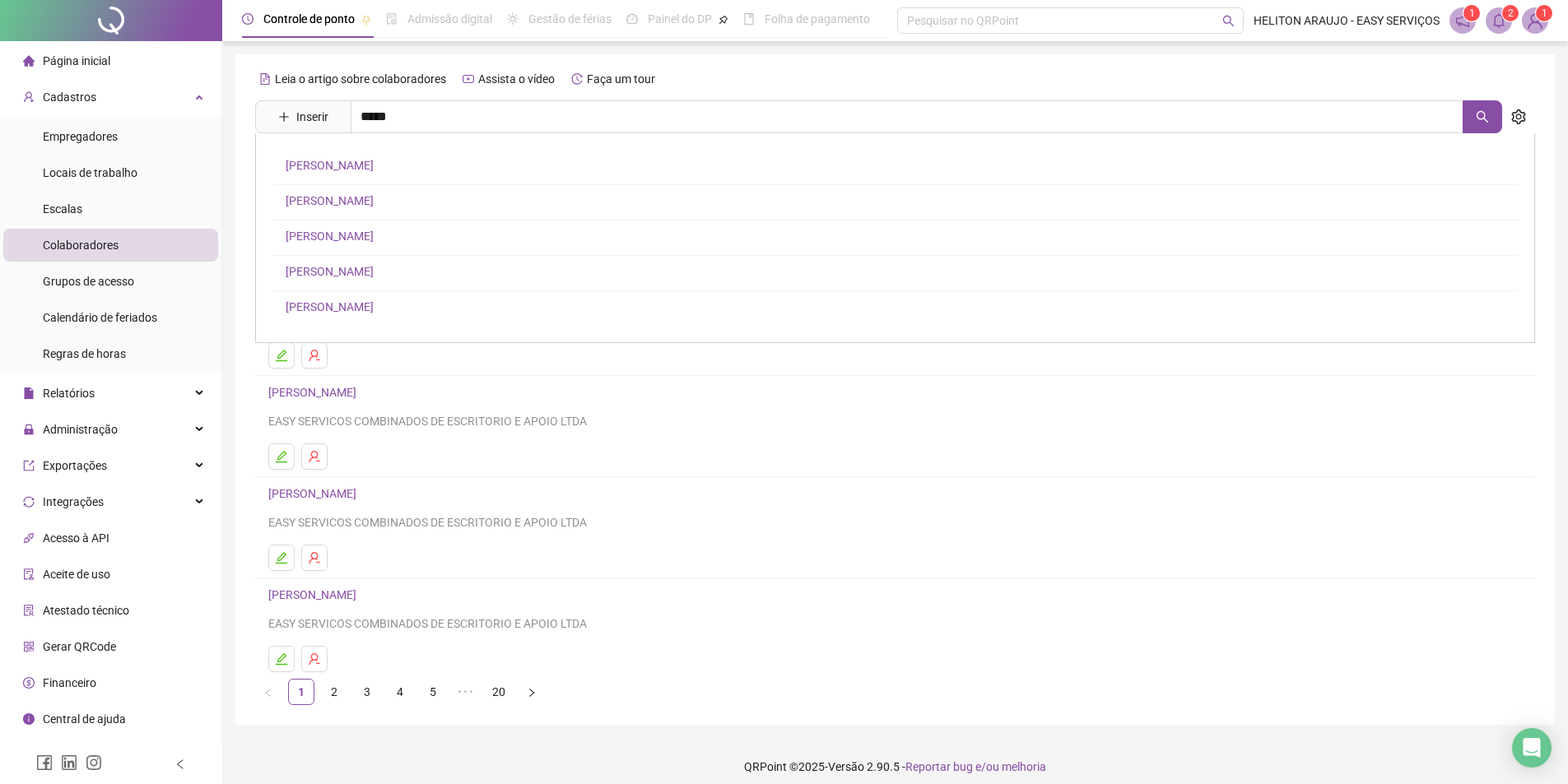
click at [365, 230] on link "[PERSON_NAME]" at bounding box center [329, 237] width 88 height 13
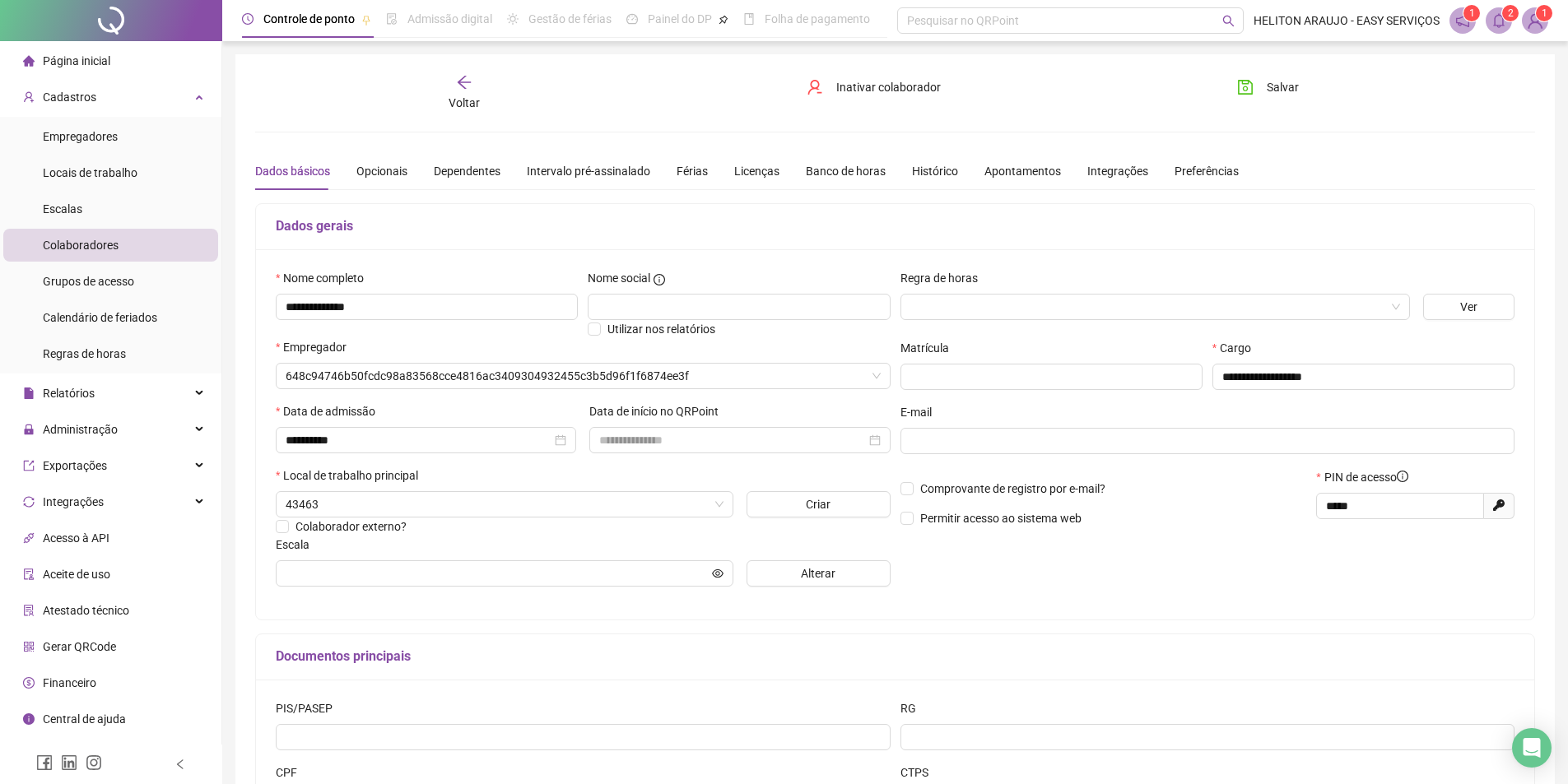
type input "**********"
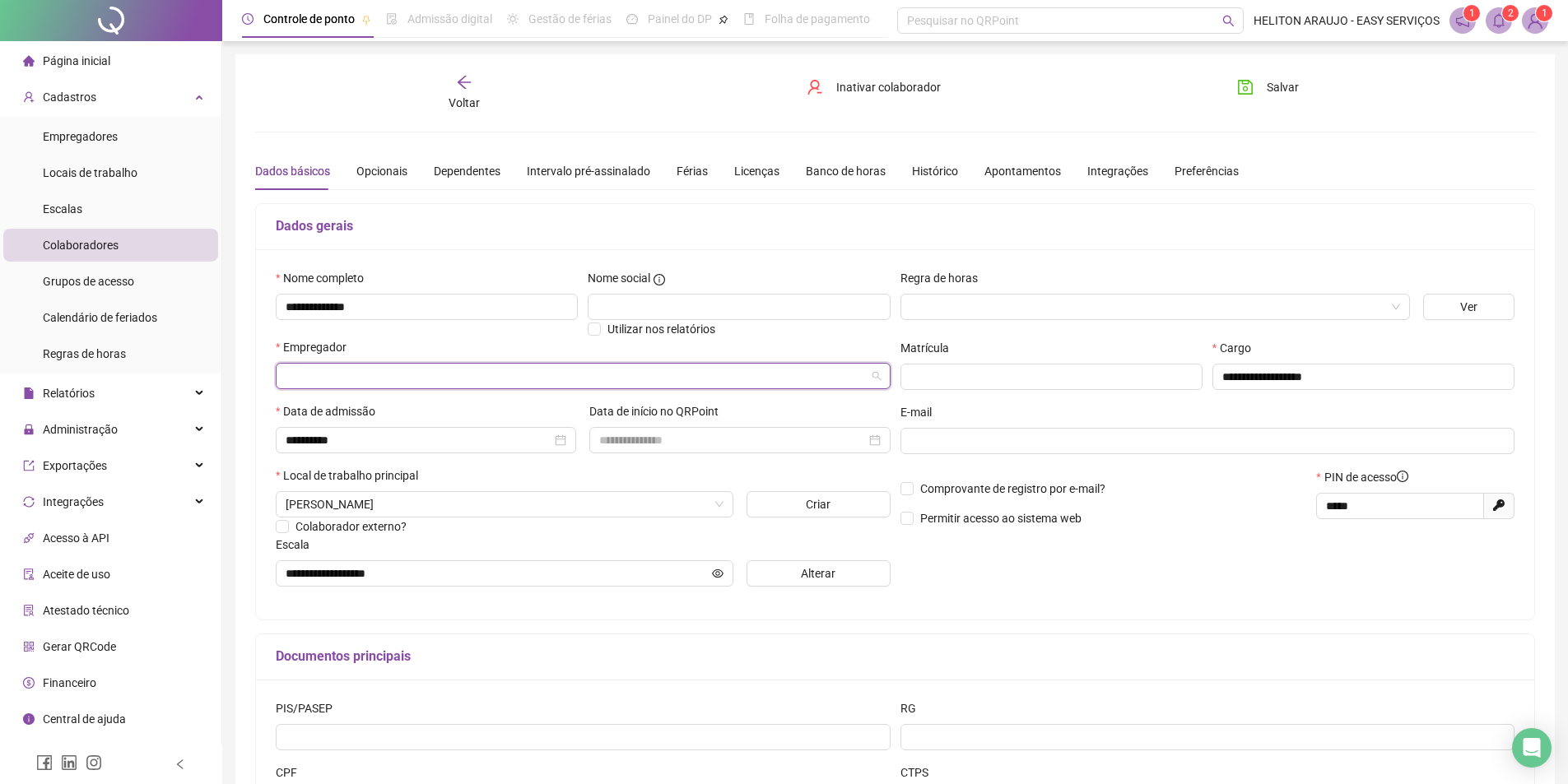
click at [355, 382] on input "search" at bounding box center [575, 376] width 580 height 24
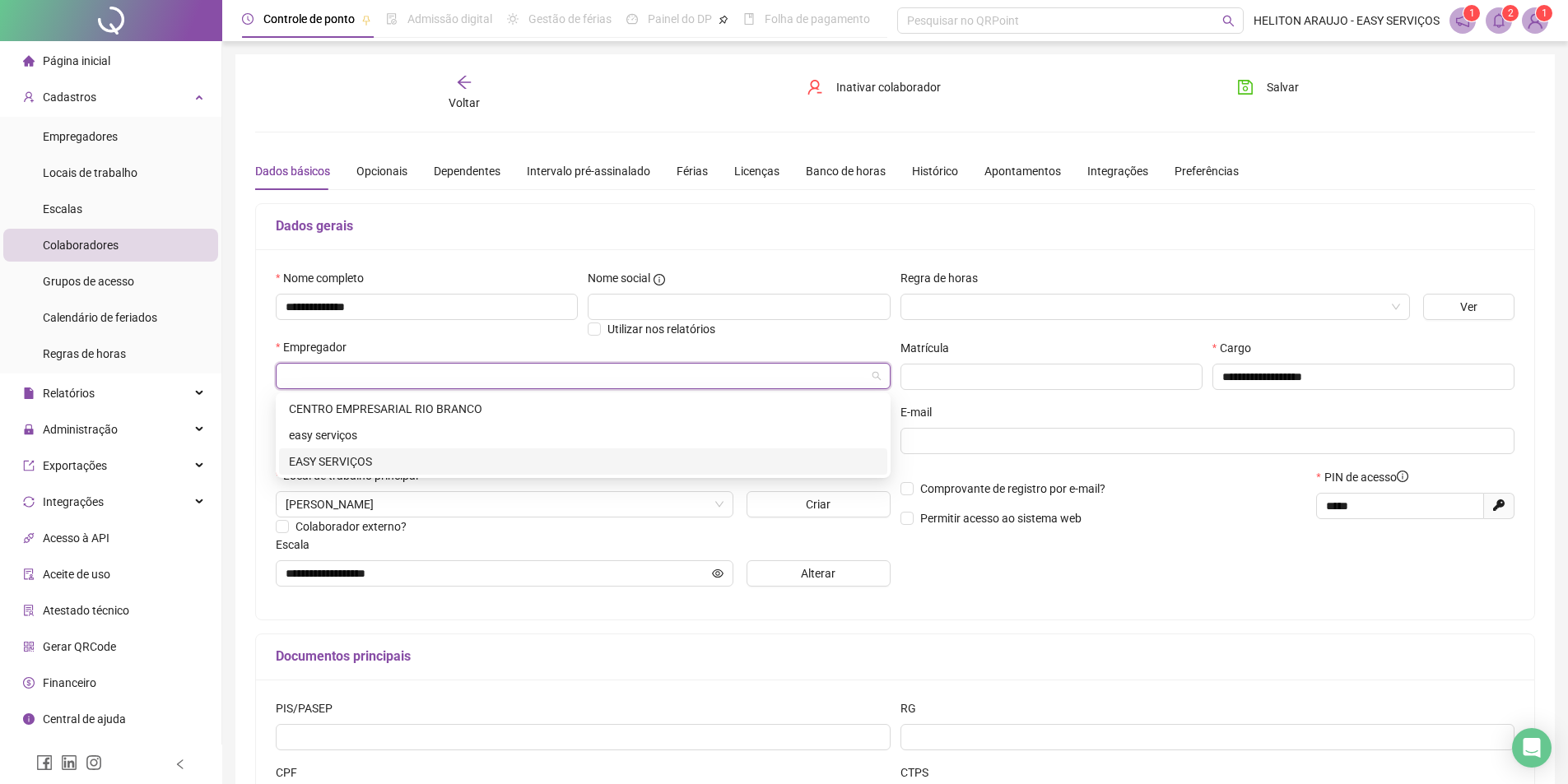
click at [334, 458] on div "EASY SERVIÇOS" at bounding box center [583, 461] width 588 height 18
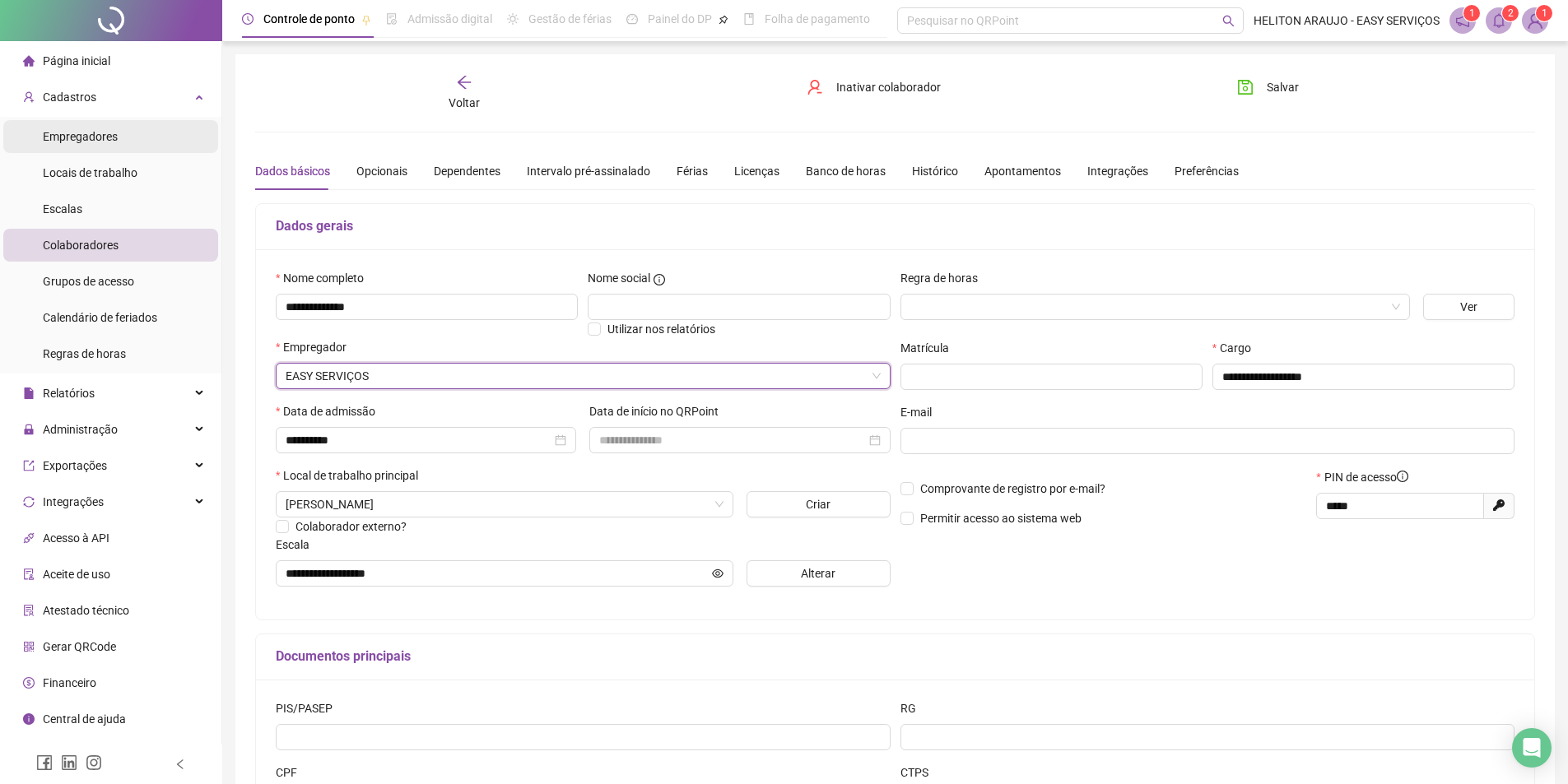
click at [94, 130] on span "Empregadores" at bounding box center [79, 137] width 74 height 13
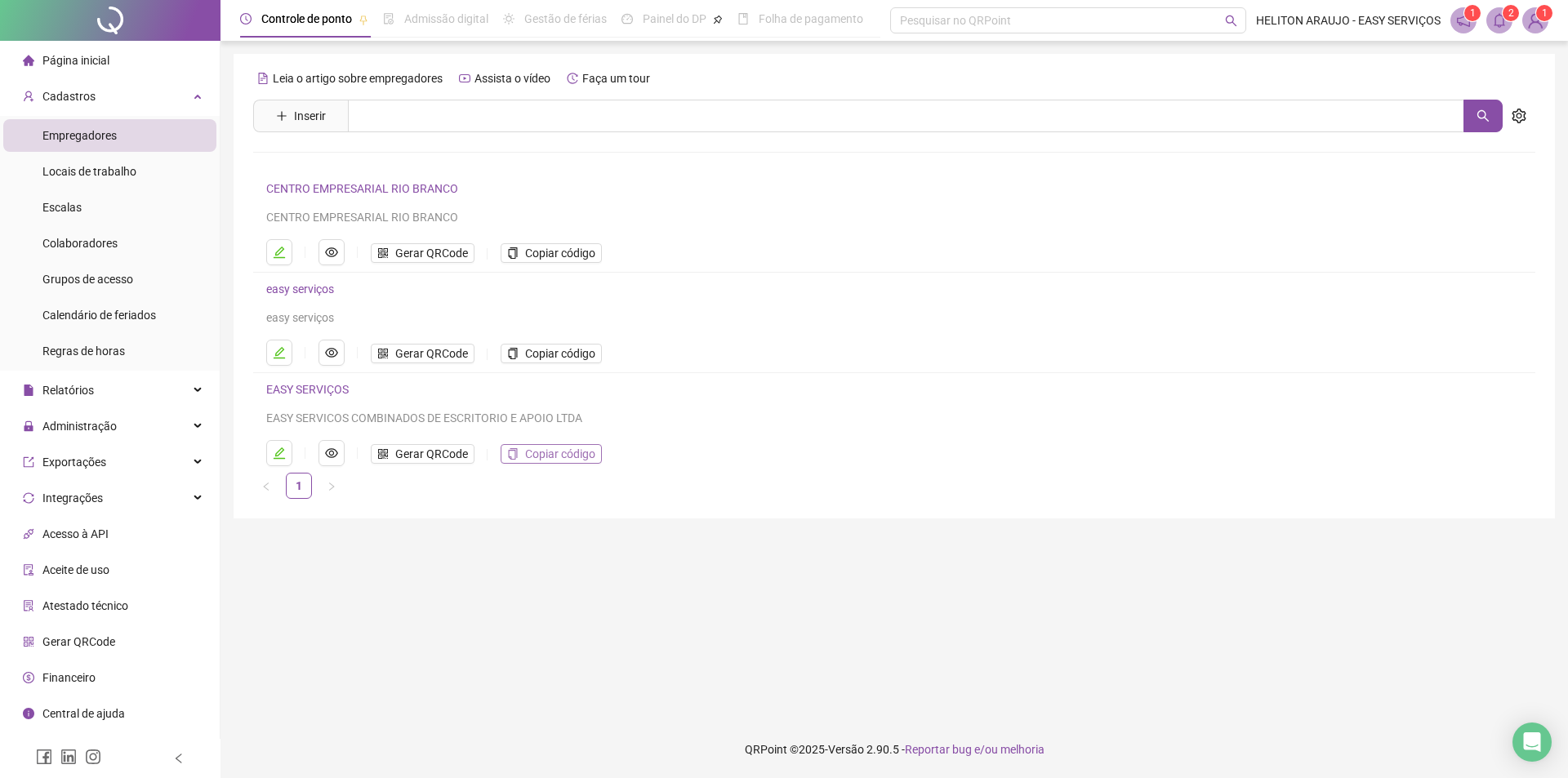
click at [557, 454] on span "Copiar código" at bounding box center [559, 454] width 70 height 18
